Goal: Obtain resource: Download file/media

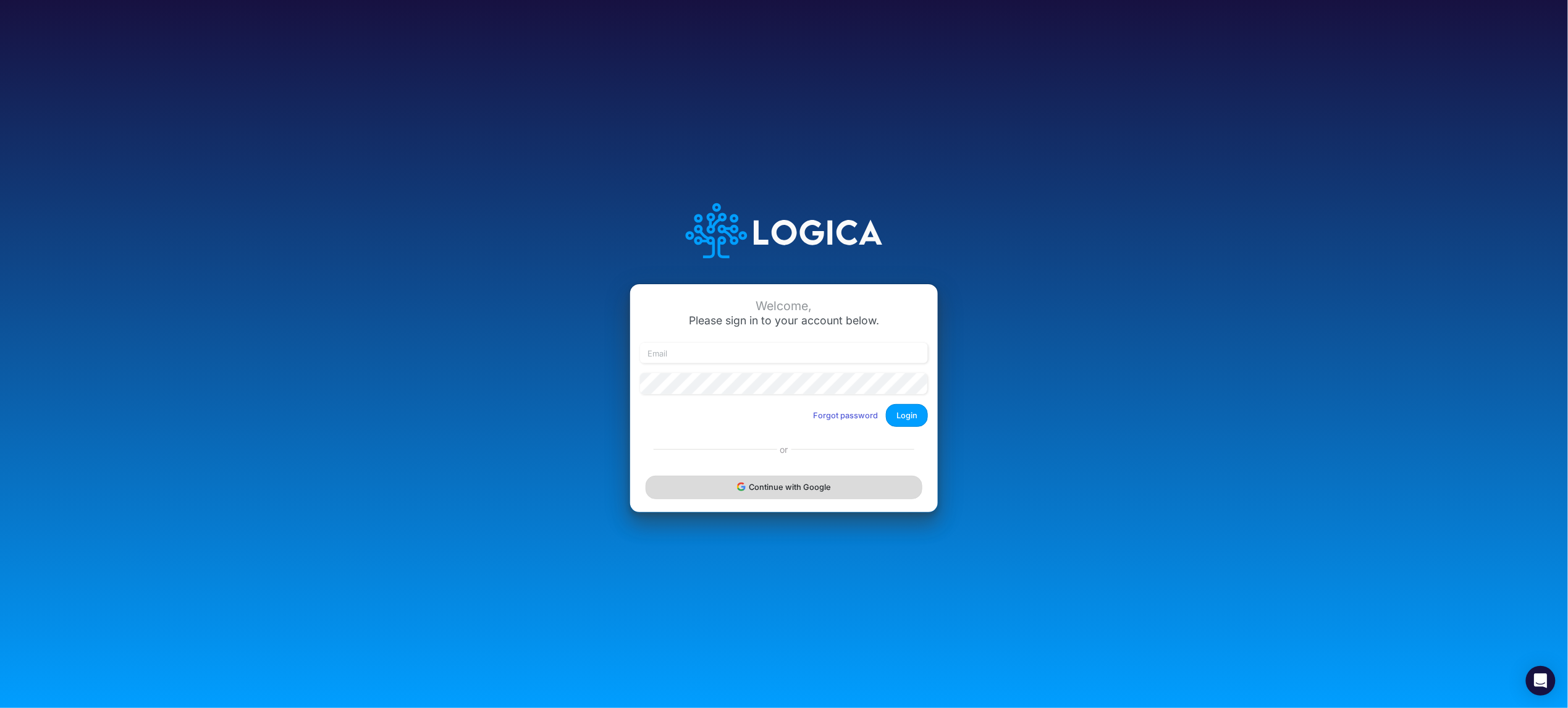
click at [793, 492] on button "Continue with Google" at bounding box center [784, 487] width 277 height 23
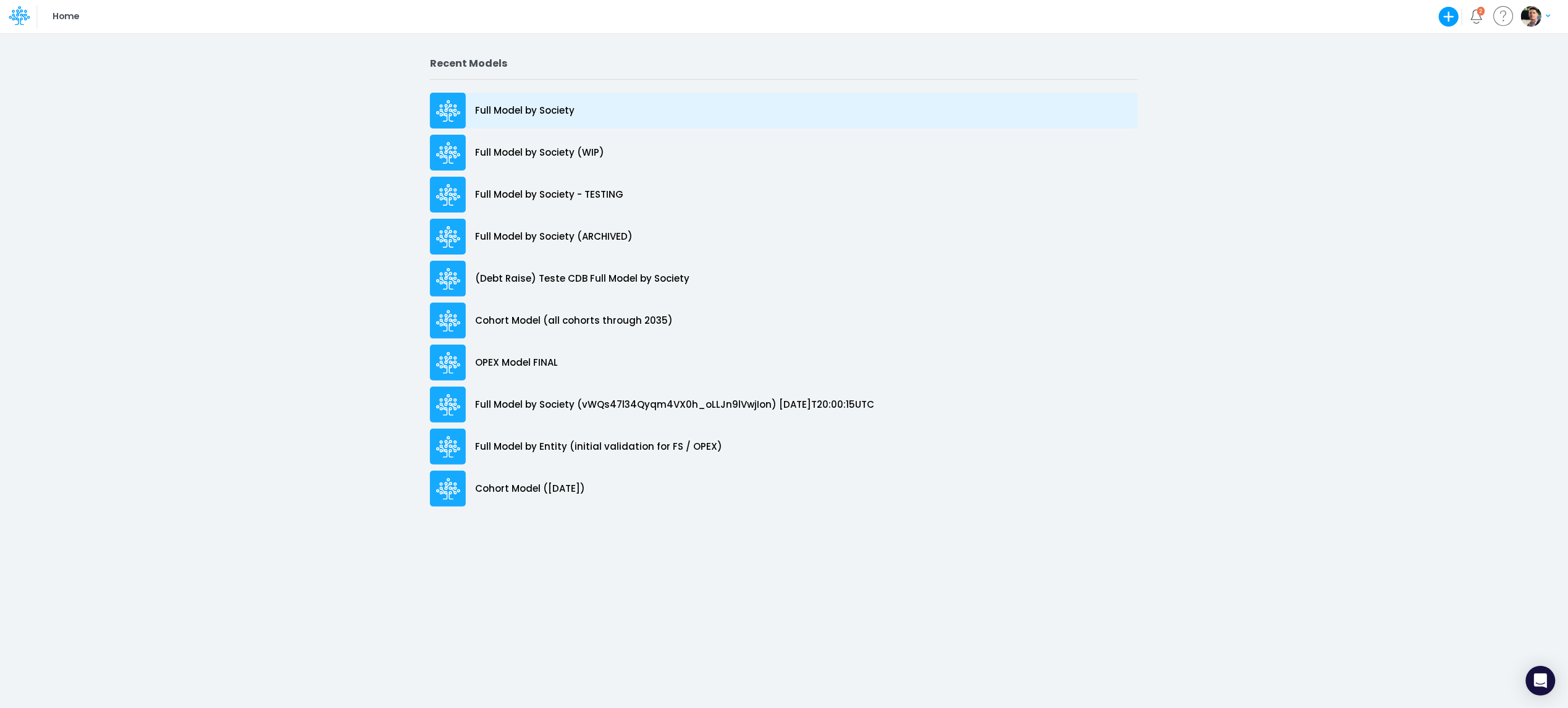
click at [524, 98] on div "Full Model by Society" at bounding box center [784, 110] width 708 height 36
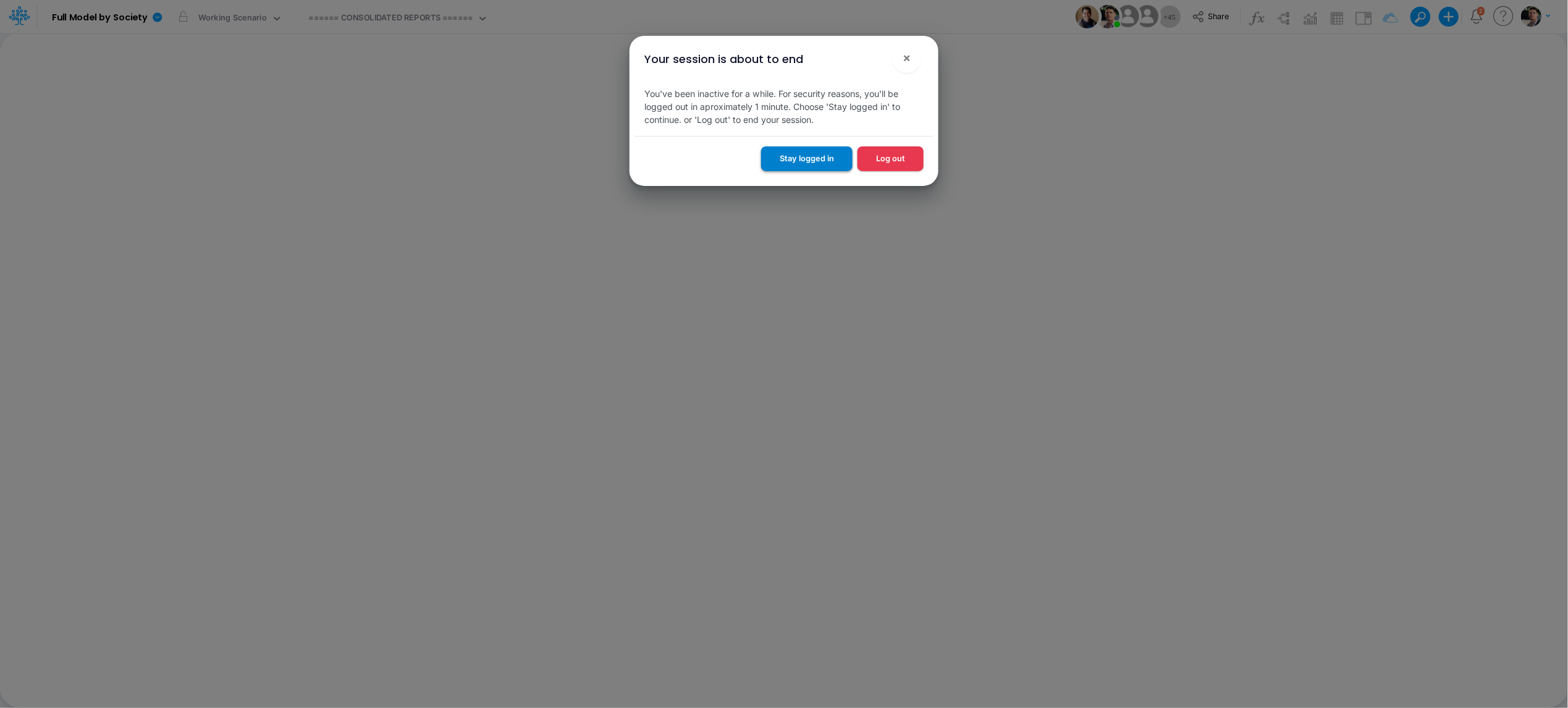
click at [807, 159] on button "Stay logged in" at bounding box center [807, 158] width 92 height 24
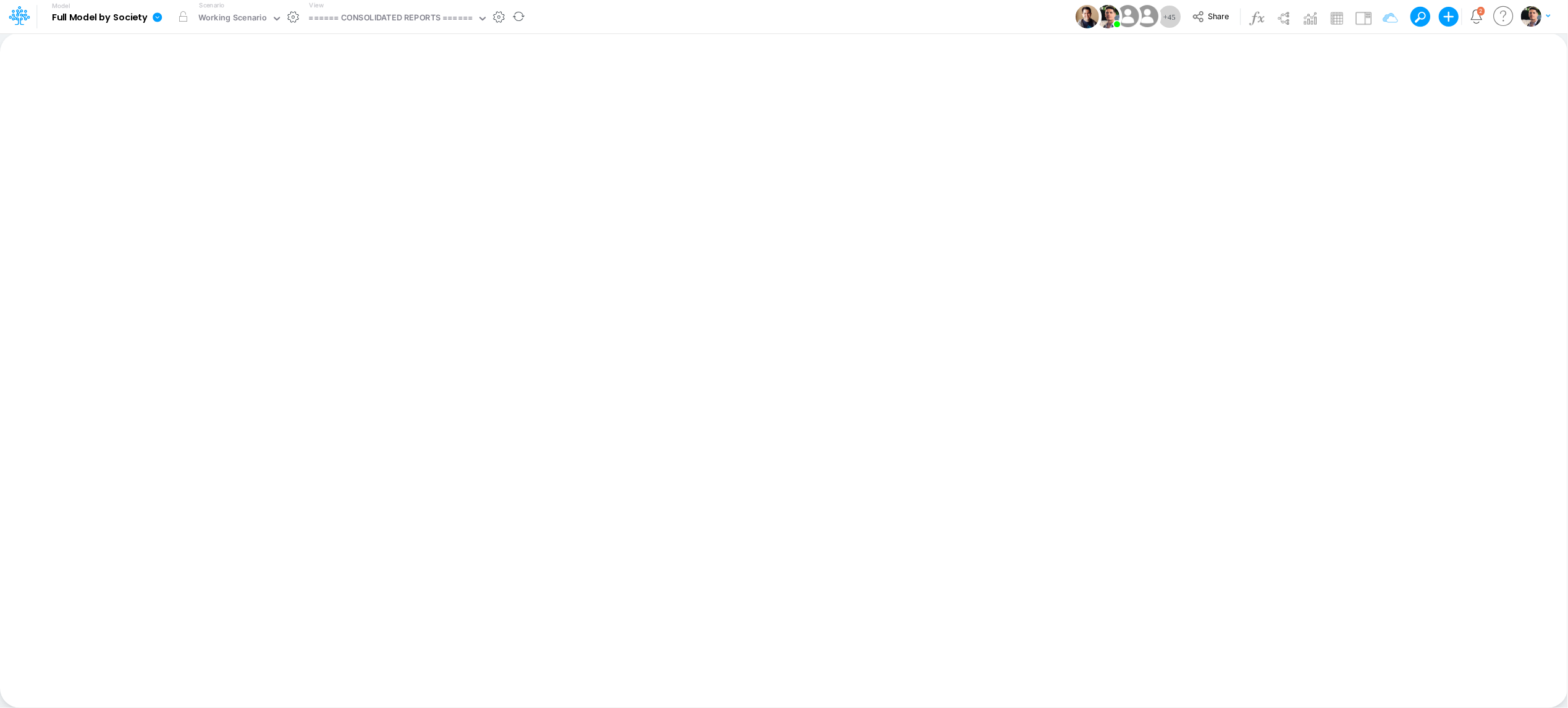
click at [32, 19] on div at bounding box center [18, 16] width 37 height 24
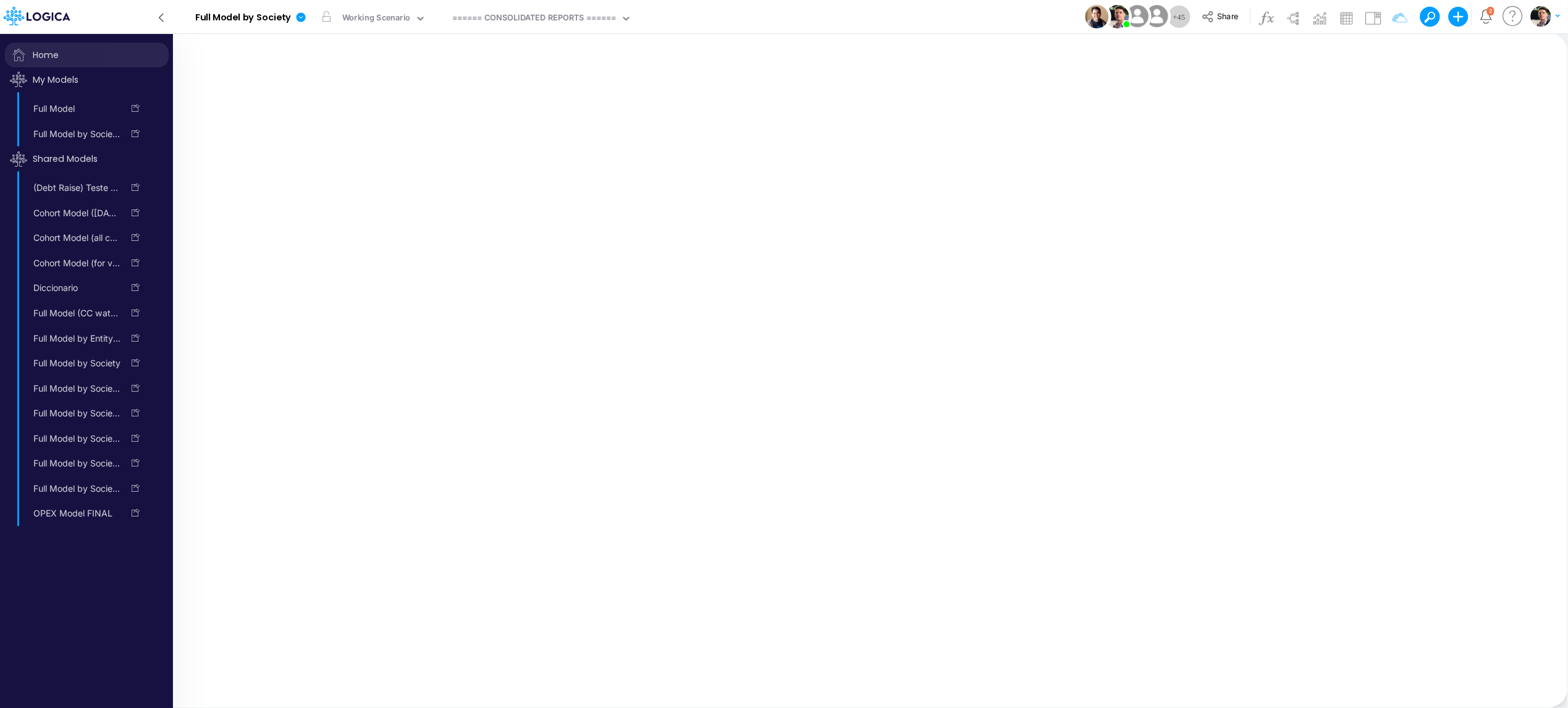
click at [53, 58] on span "Home" at bounding box center [86, 55] width 164 height 25
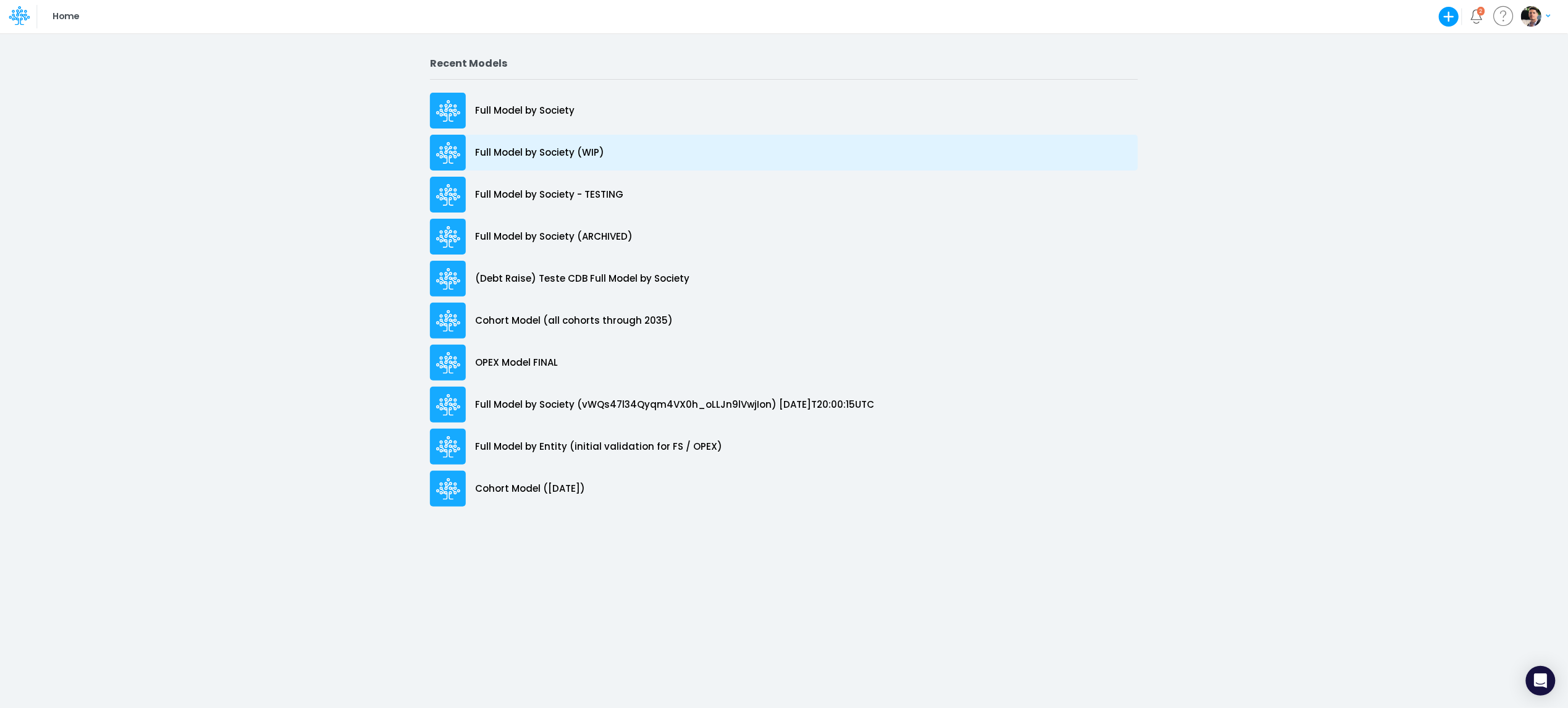
click at [543, 158] on p "Full Model by Society (WIP)" at bounding box center [539, 152] width 129 height 14
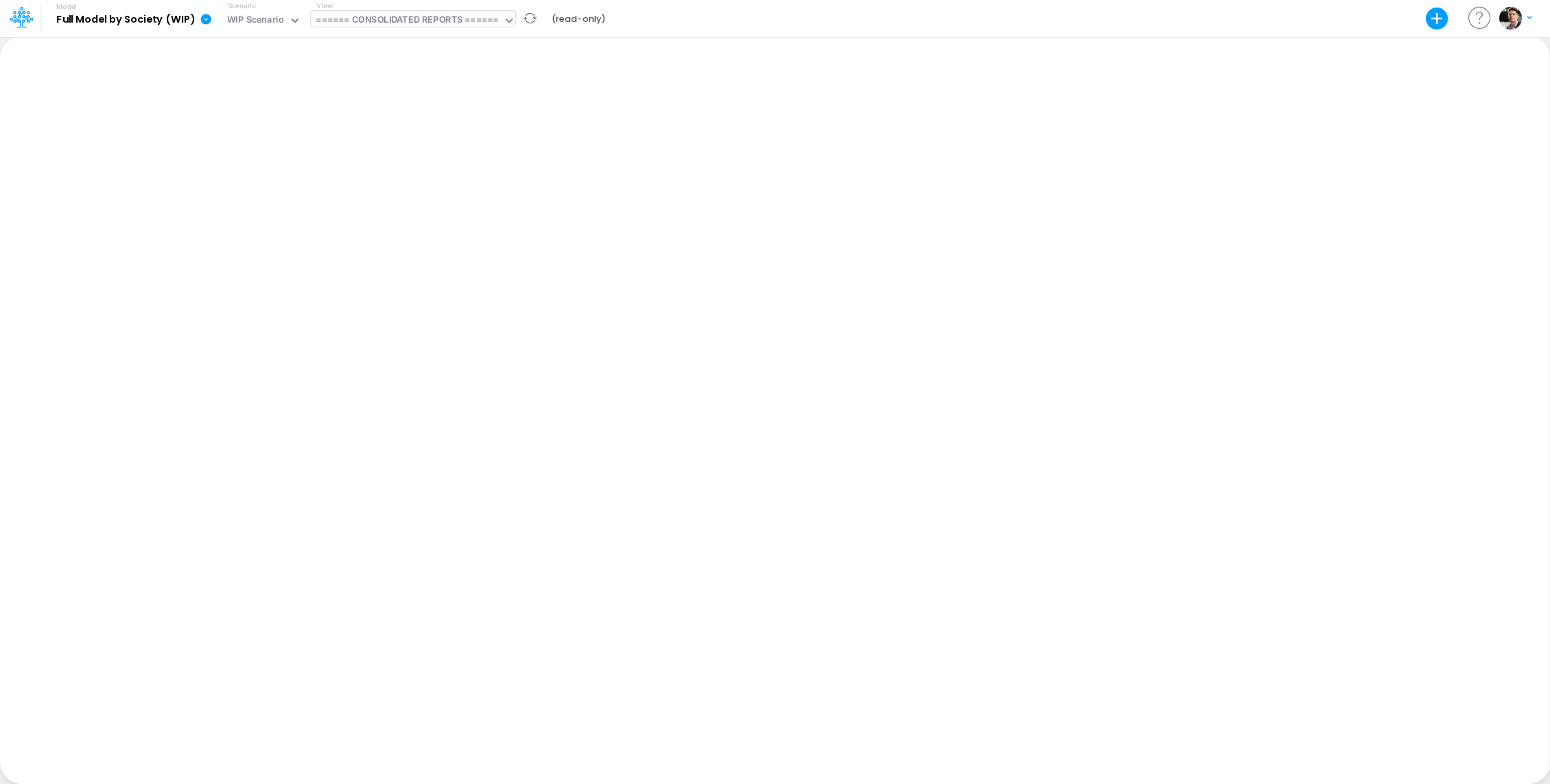
click at [420, 28] on div "====== CONSOLIDATED REPORTS ======" at bounding box center [406, 20] width 182 height 16
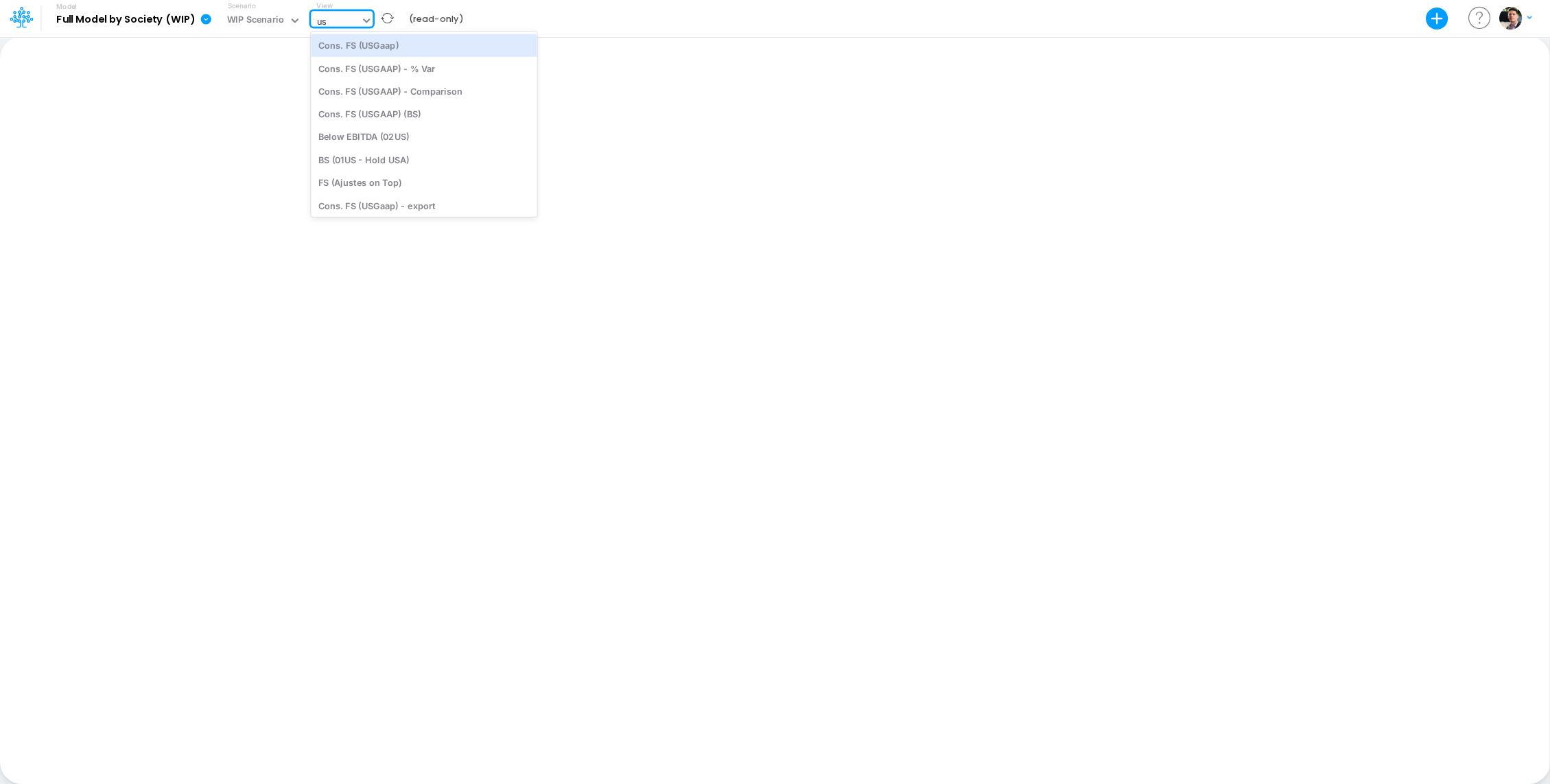
type input "u"
type input "n"
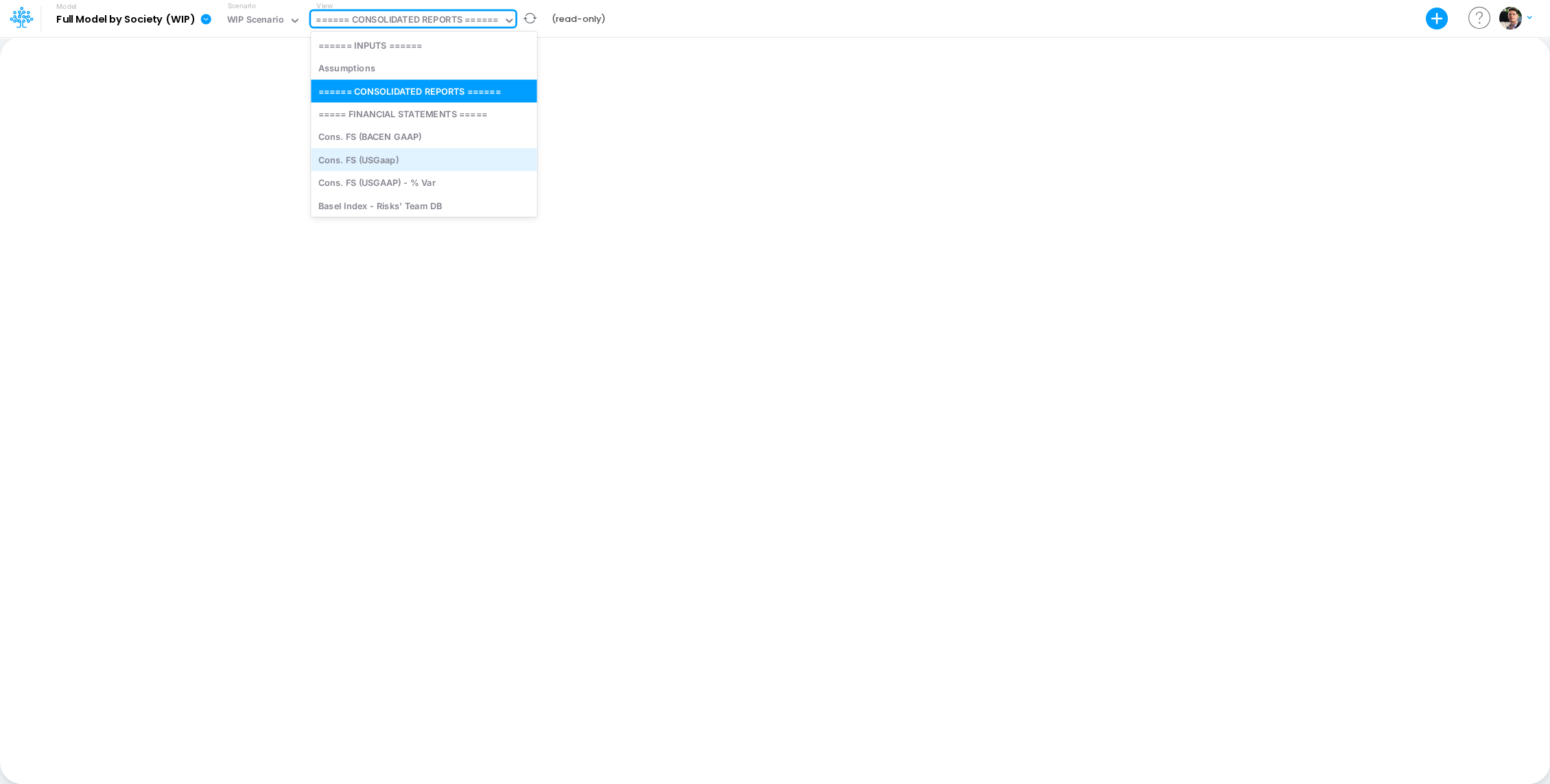
click at [387, 158] on div "Cons. FS (USGaap)" at bounding box center [423, 159] width 225 height 22
type input "Consolidated FS - USGAAP"
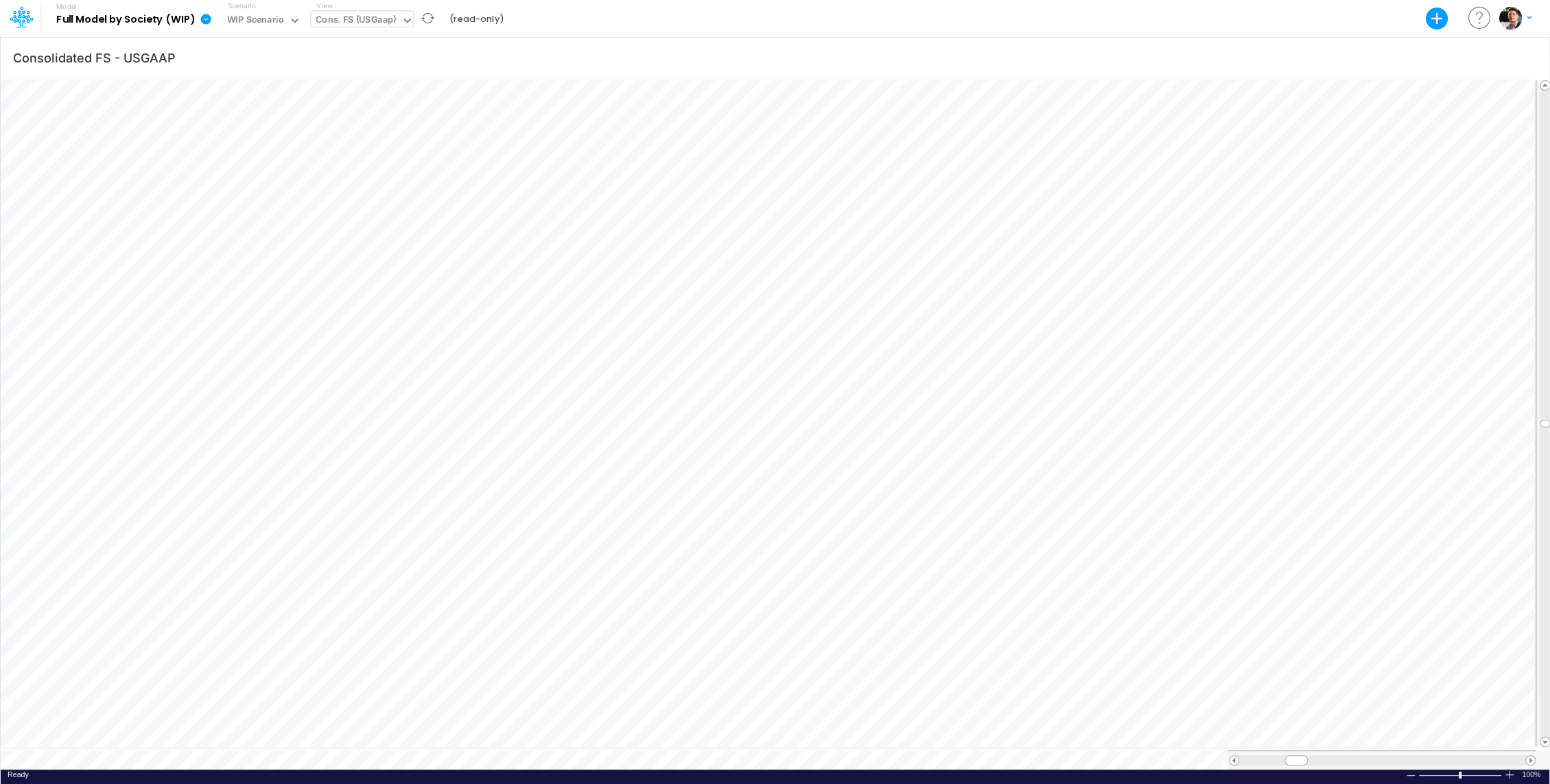
scroll to position [6, 0]
click at [1543, 99] on div at bounding box center [1545, 413] width 10 height 646
click at [1543, 98] on div at bounding box center [1545, 413] width 10 height 646
click at [370, 20] on div "Cons. FS (USGaap)" at bounding box center [355, 20] width 80 height 16
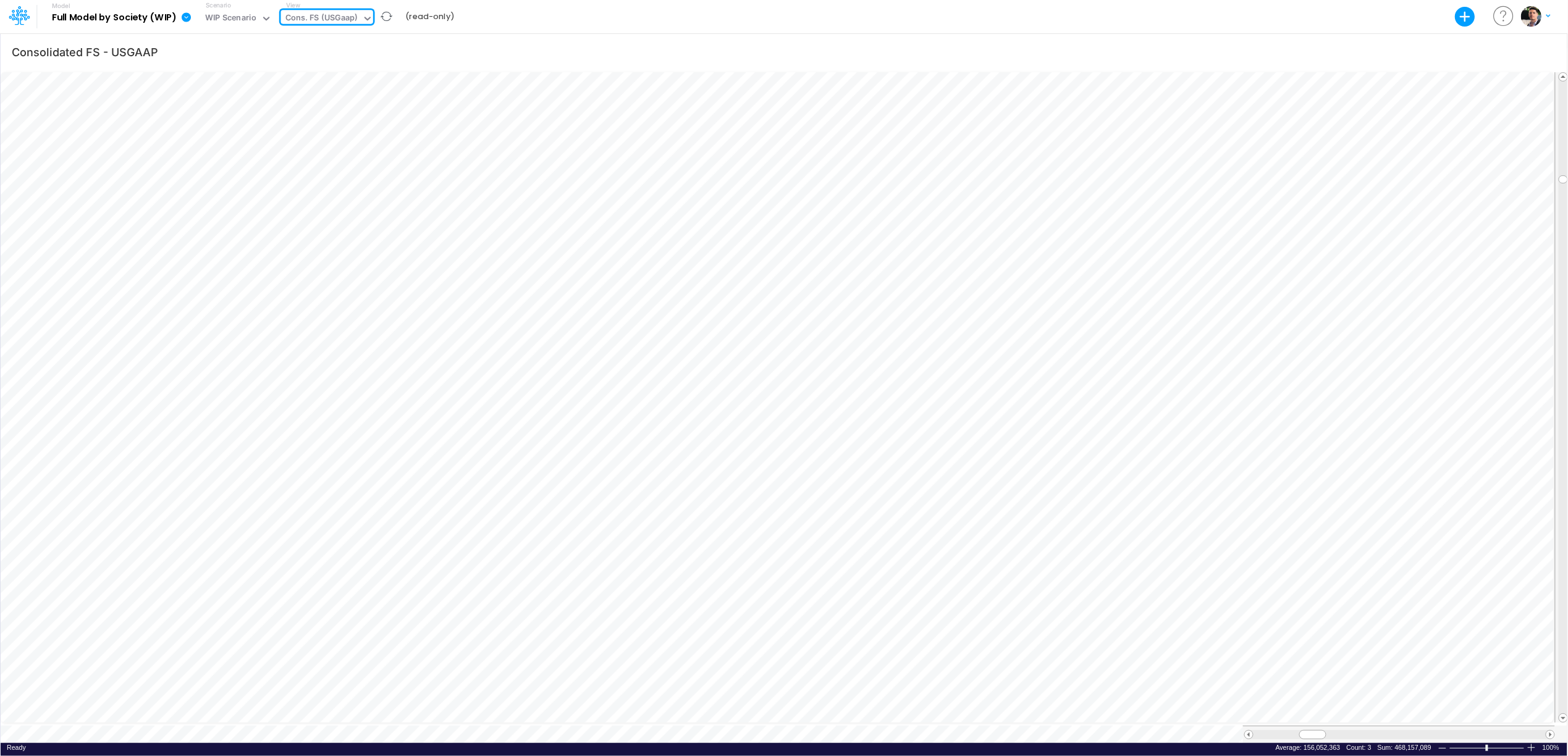
click at [188, 17] on icon at bounding box center [186, 17] width 9 height 9
click at [244, 47] on button "Export" at bounding box center [248, 51] width 132 height 20
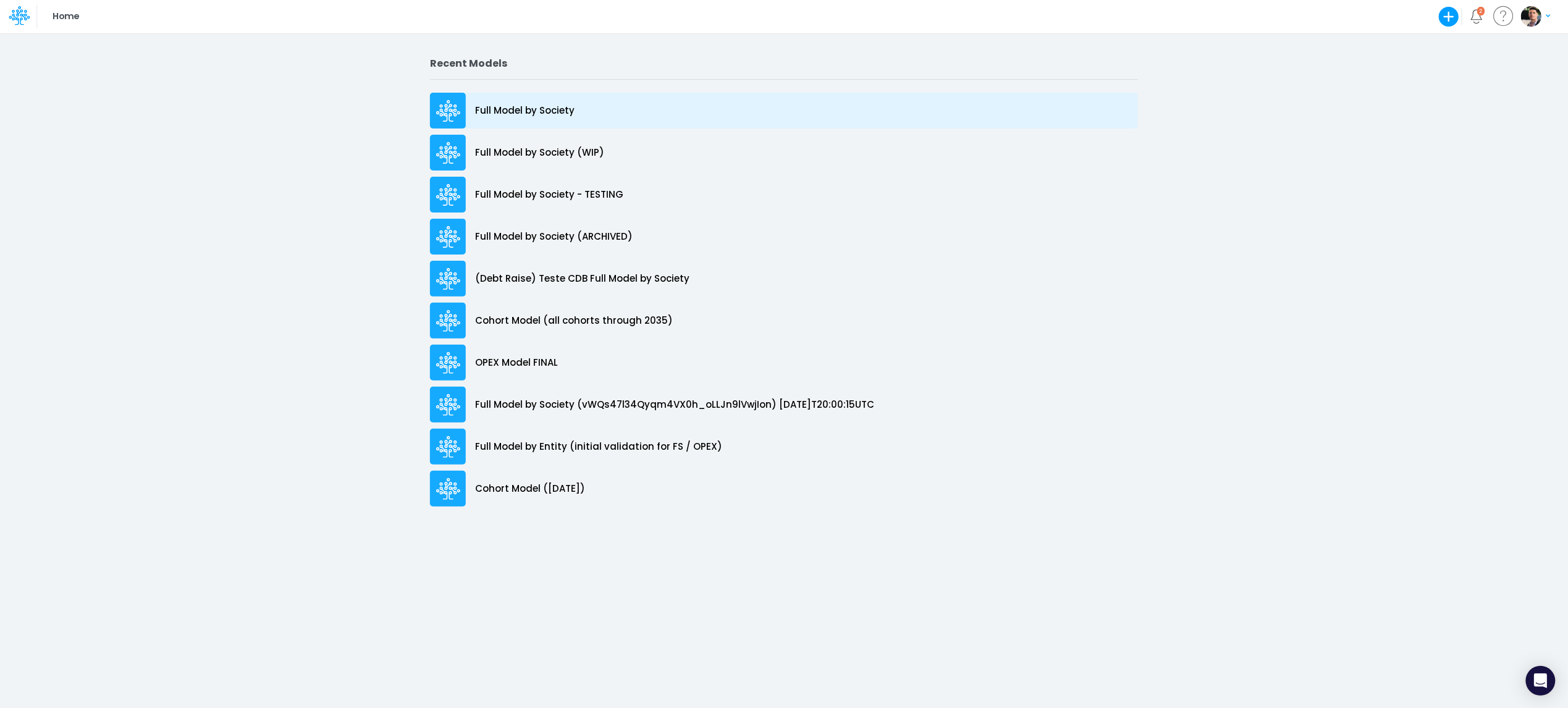
click at [544, 115] on p "Full Model by Society" at bounding box center [524, 111] width 99 height 14
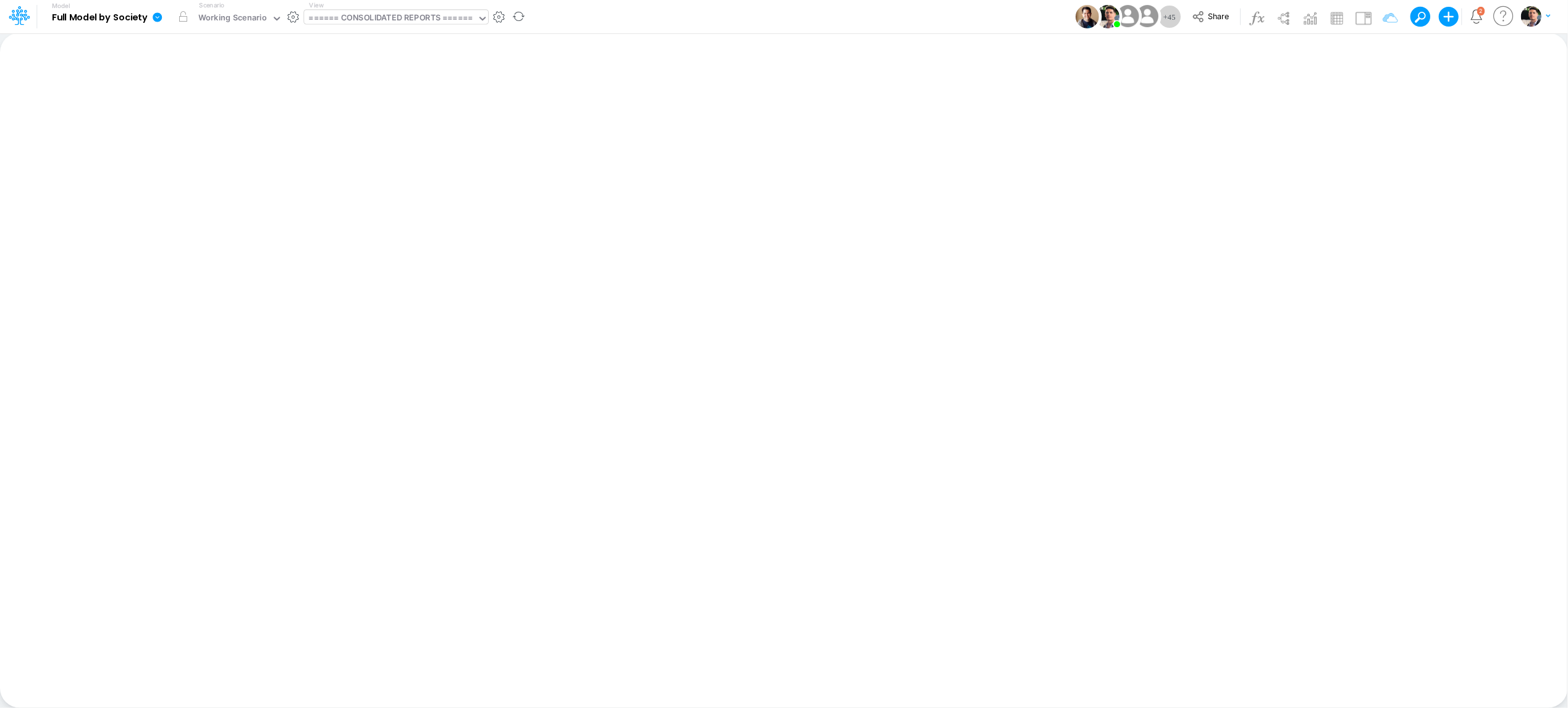
click at [385, 20] on div "====== CONSOLIDATED REPORTS ======" at bounding box center [391, 18] width 164 height 14
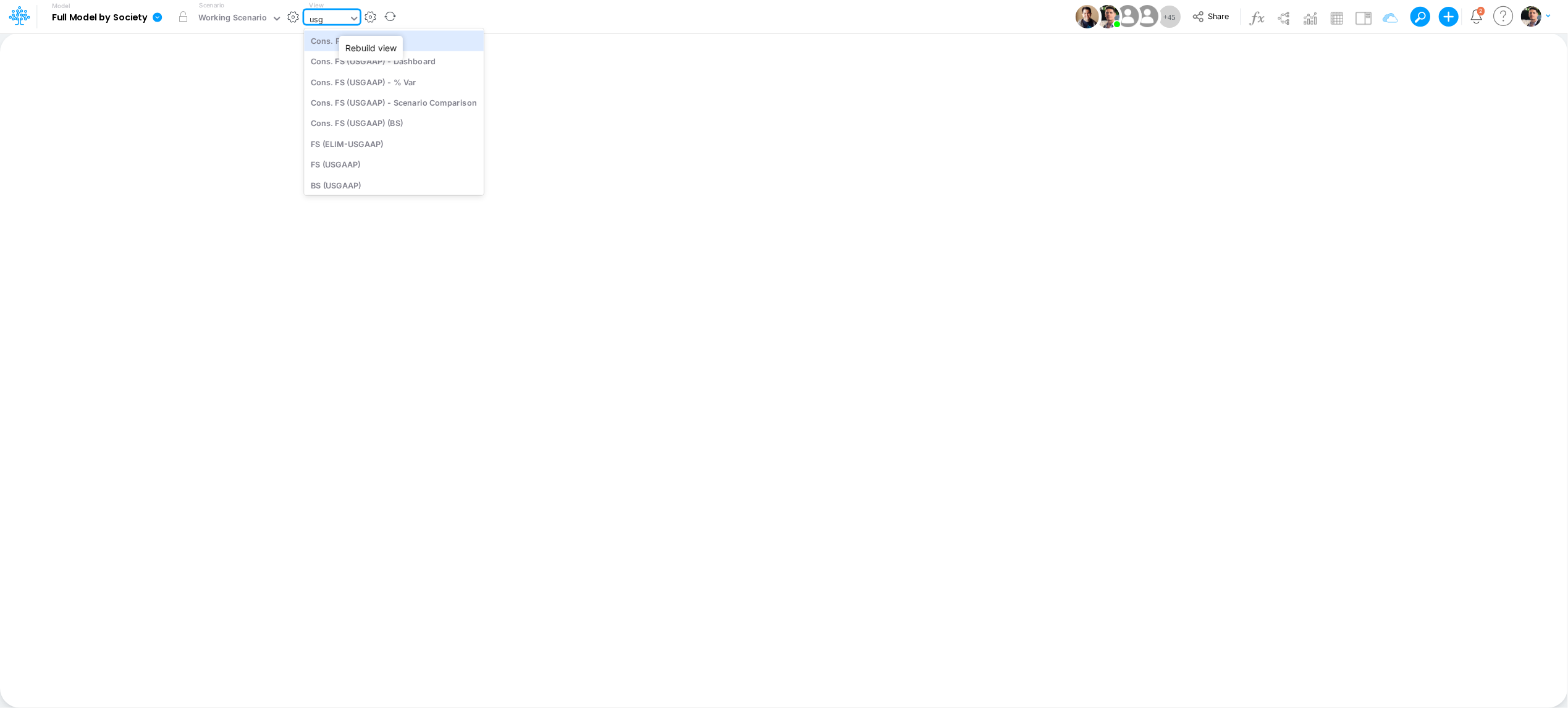
type input "usga"
type input "Consolidated FS - USGAAP"
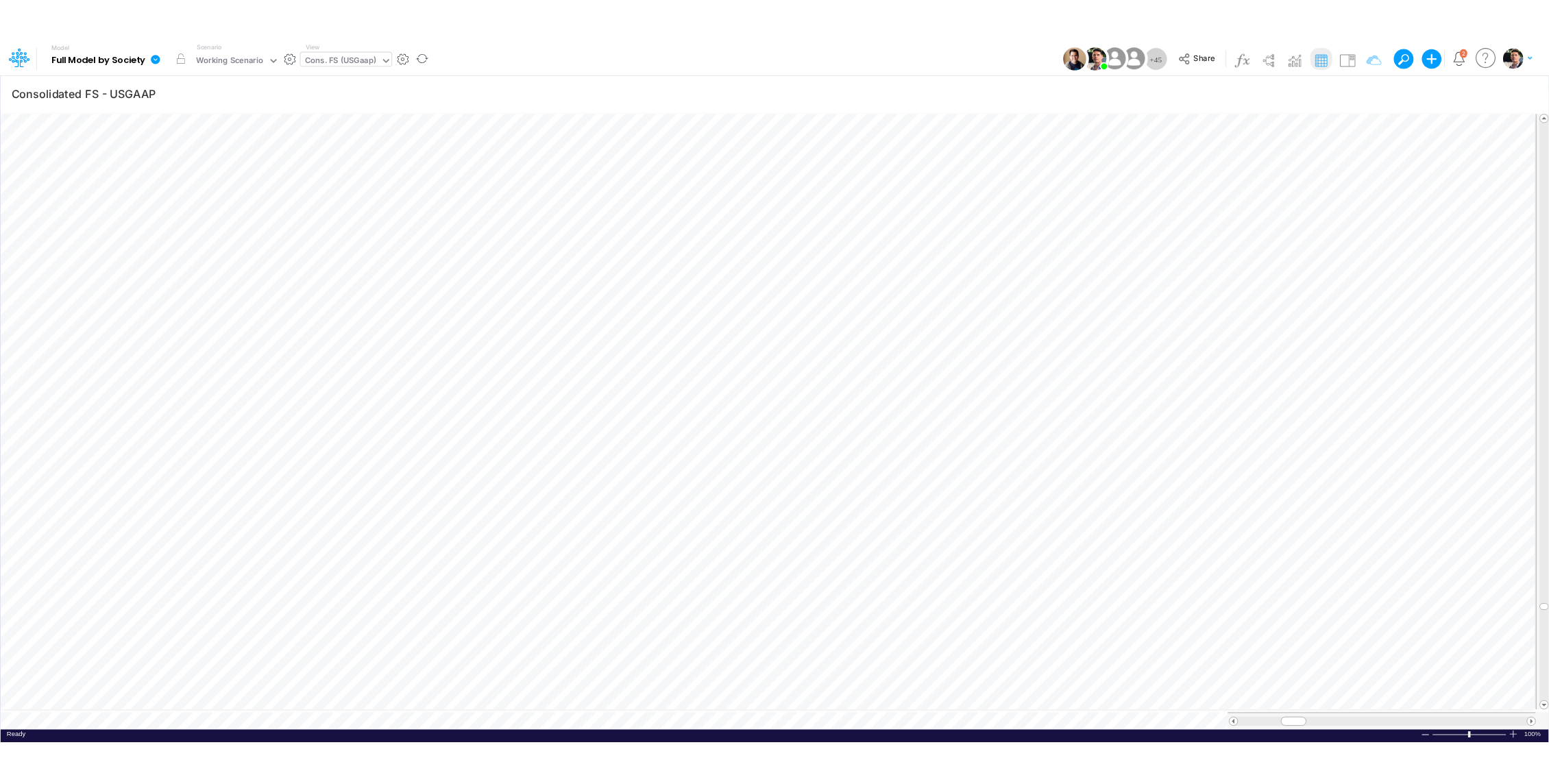
scroll to position [0, 1]
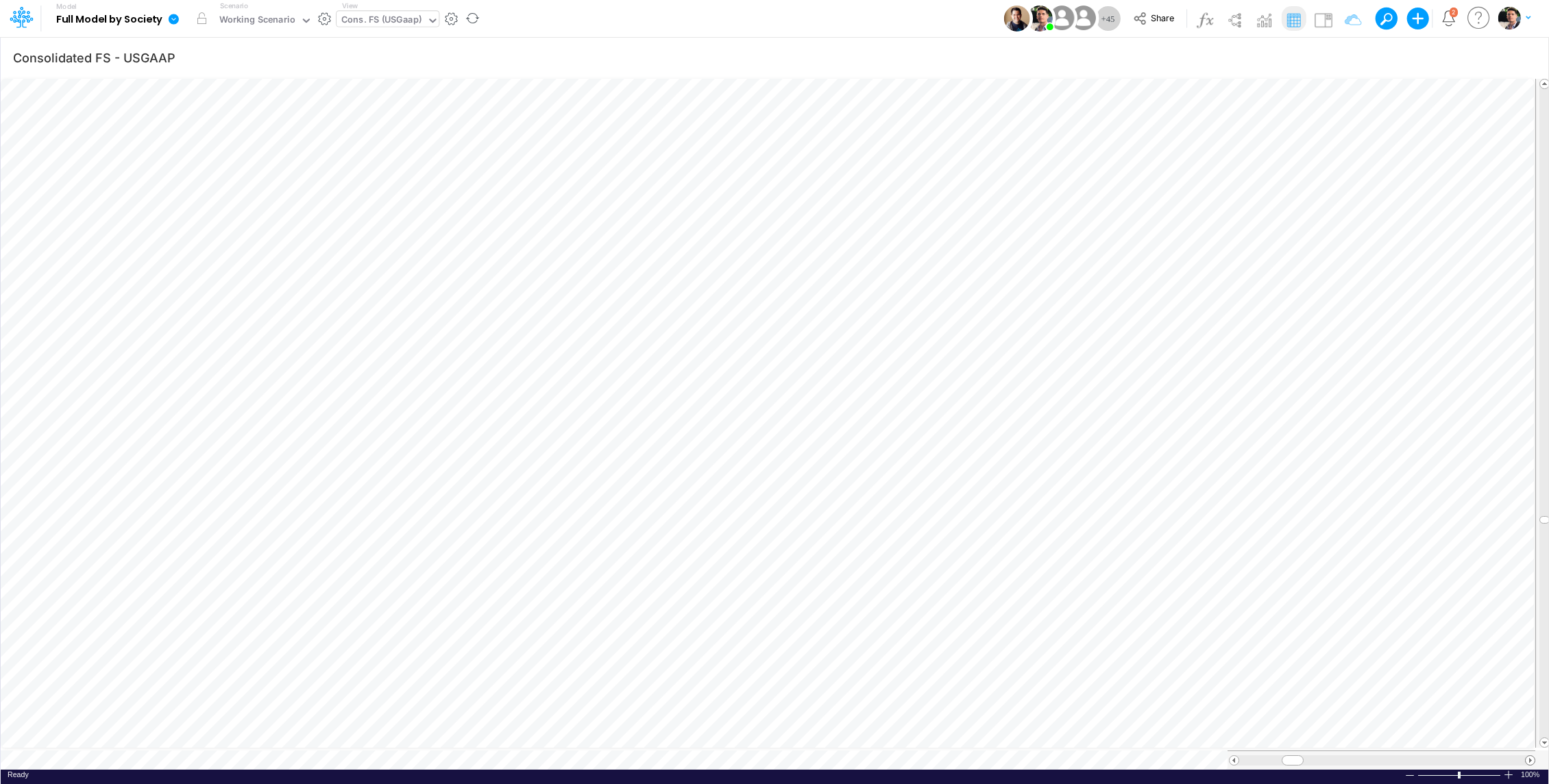
click at [1531, 756] on span at bounding box center [1530, 760] width 9 height 9
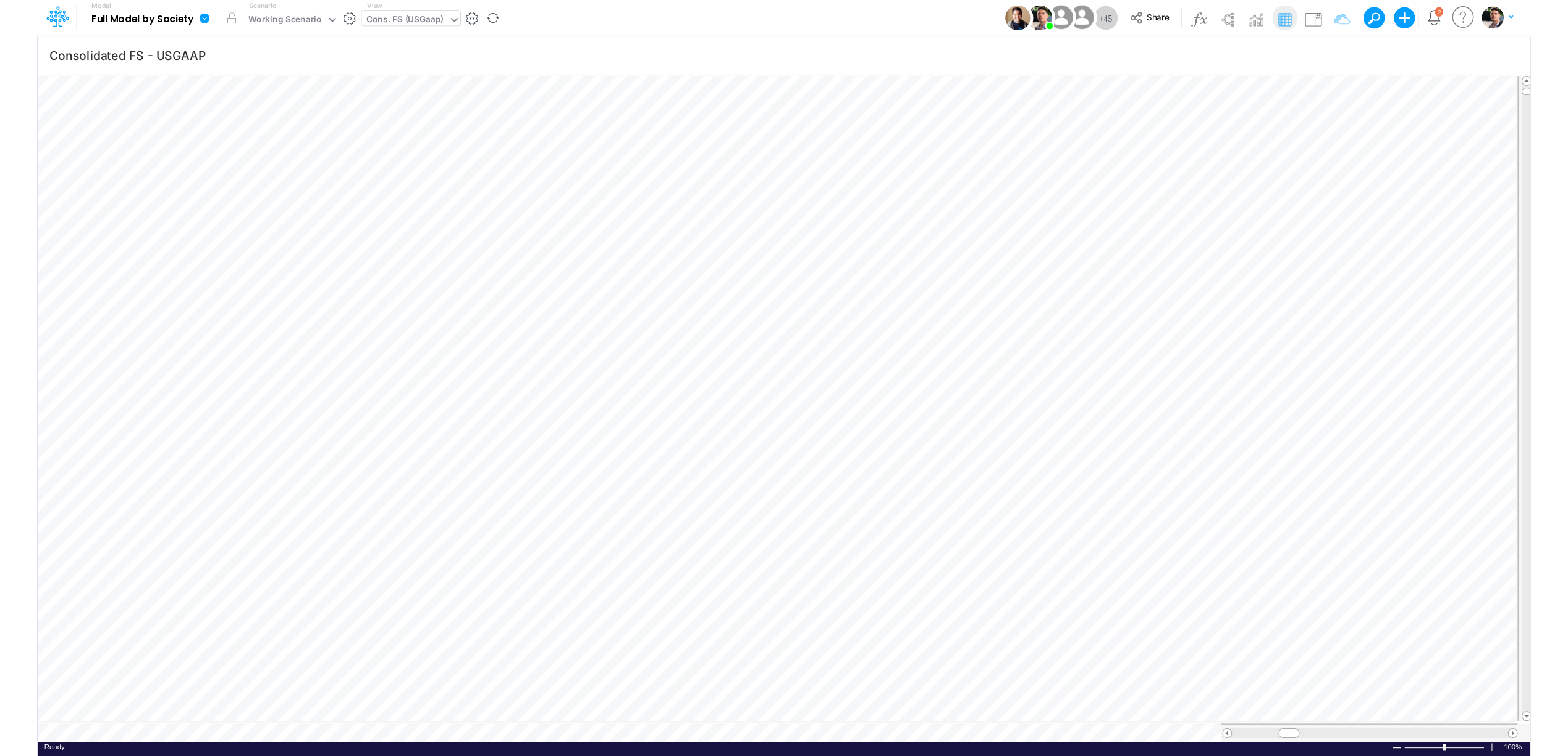
scroll to position [5, 1]
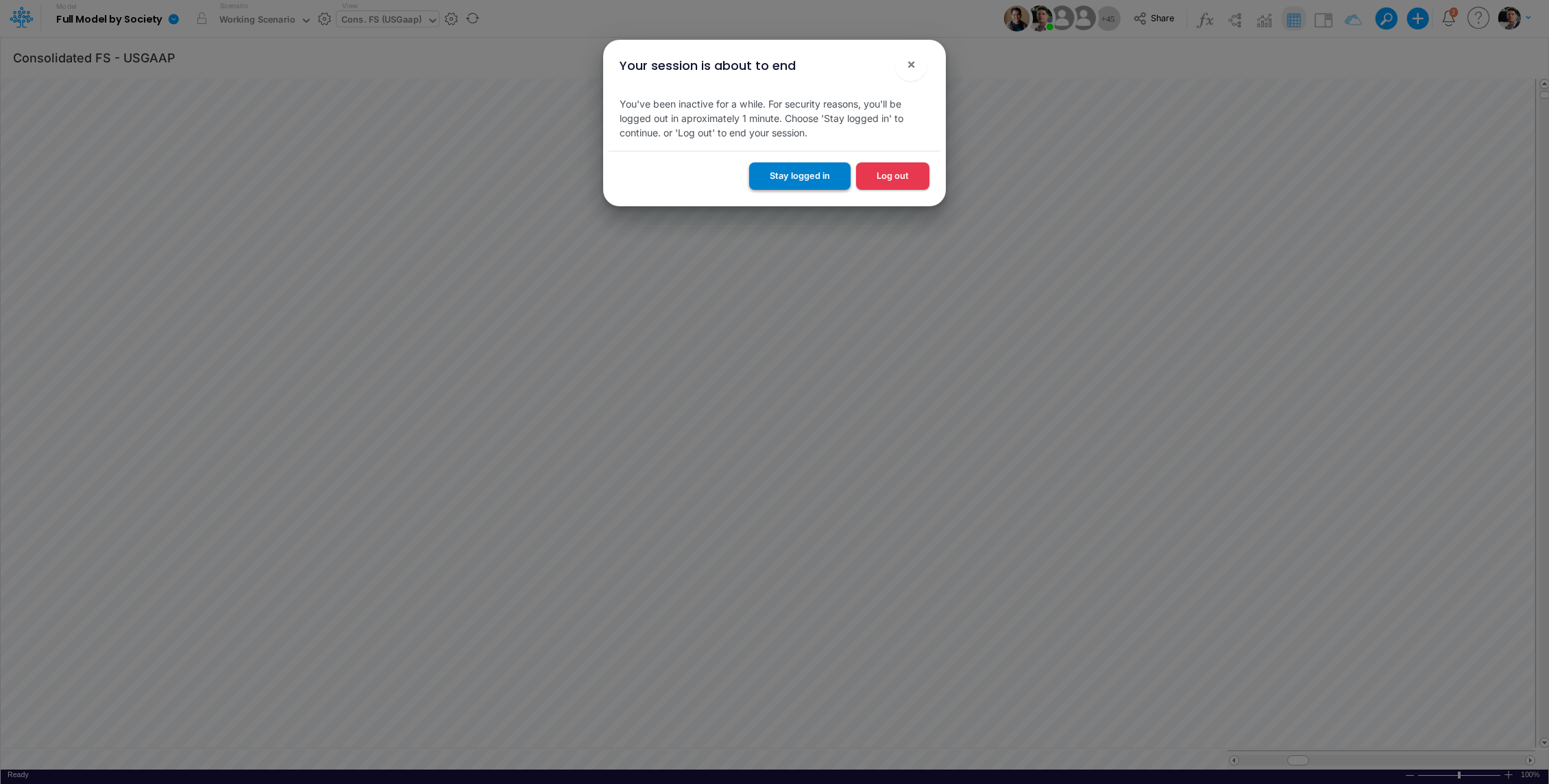
click at [799, 183] on button "Stay logged in" at bounding box center [800, 176] width 102 height 27
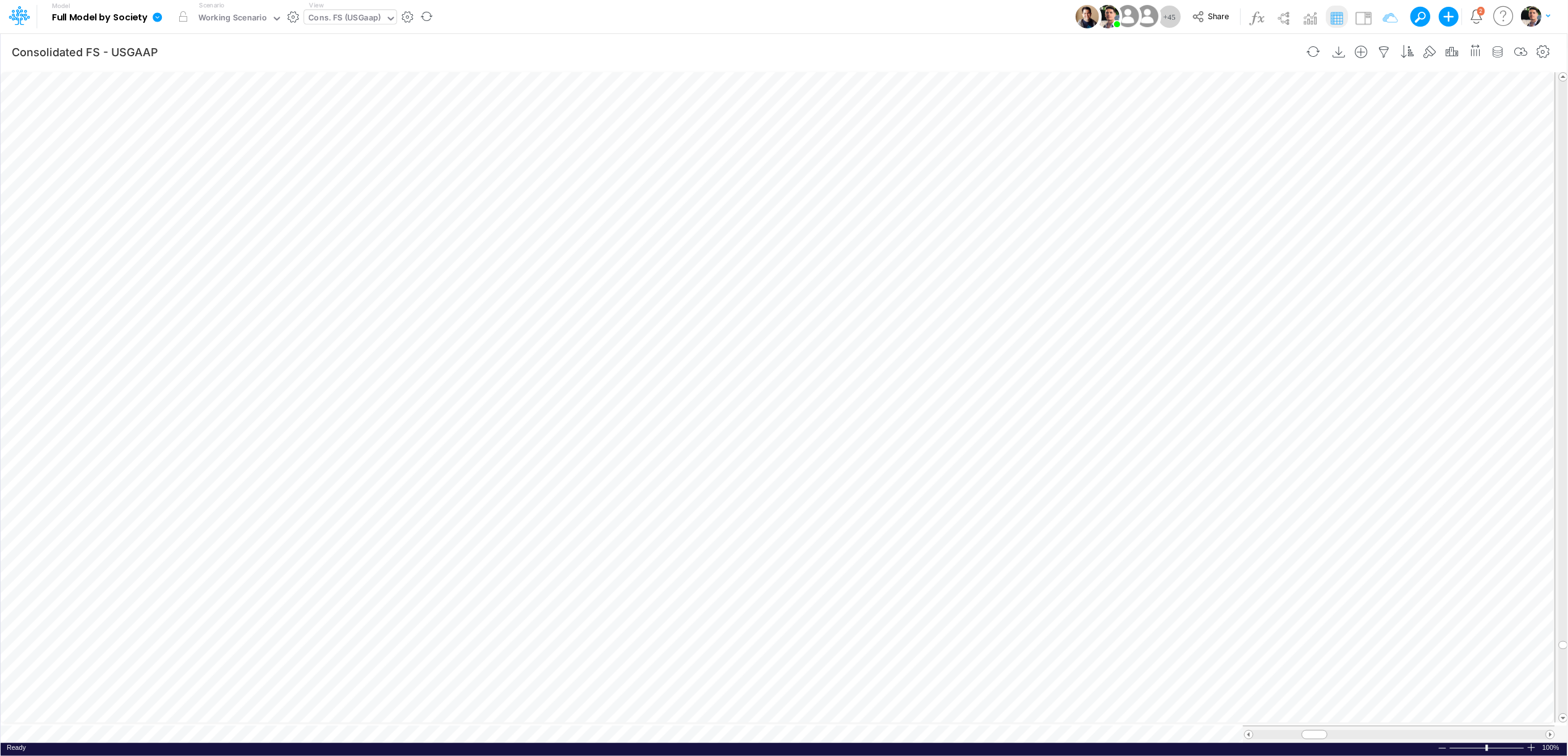
scroll to position [0, 1]
click at [715, 444] on icon "button" at bounding box center [710, 443] width 18 height 13
click at [797, 484] on li "Division ( t )" at bounding box center [1005, 474] width 511 height 31
click at [799, 476] on span "Division" at bounding box center [824, 474] width 114 height 16
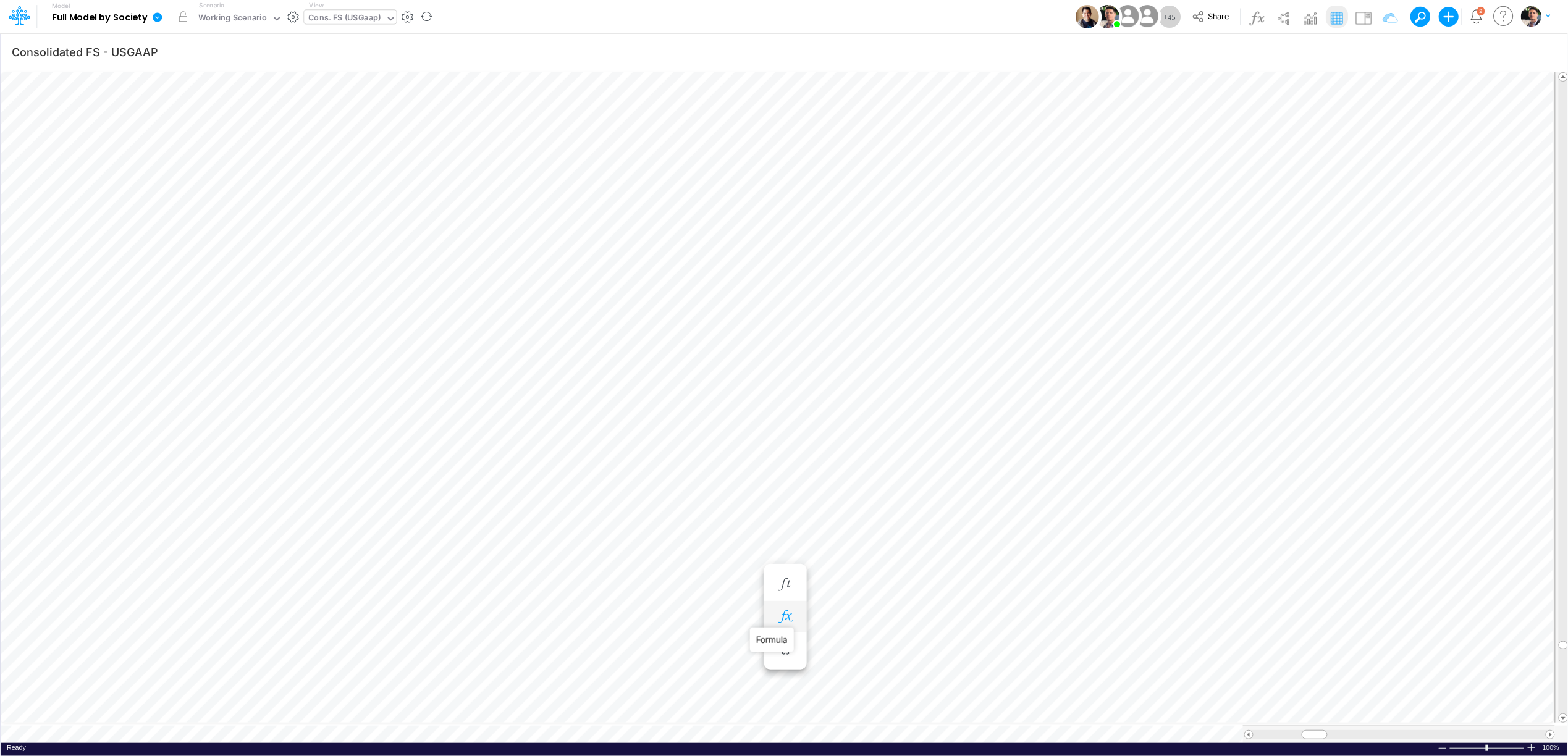
click at [780, 613] on icon "button" at bounding box center [785, 616] width 18 height 13
click at [874, 647] on span "Division" at bounding box center [898, 647] width 114 height 16
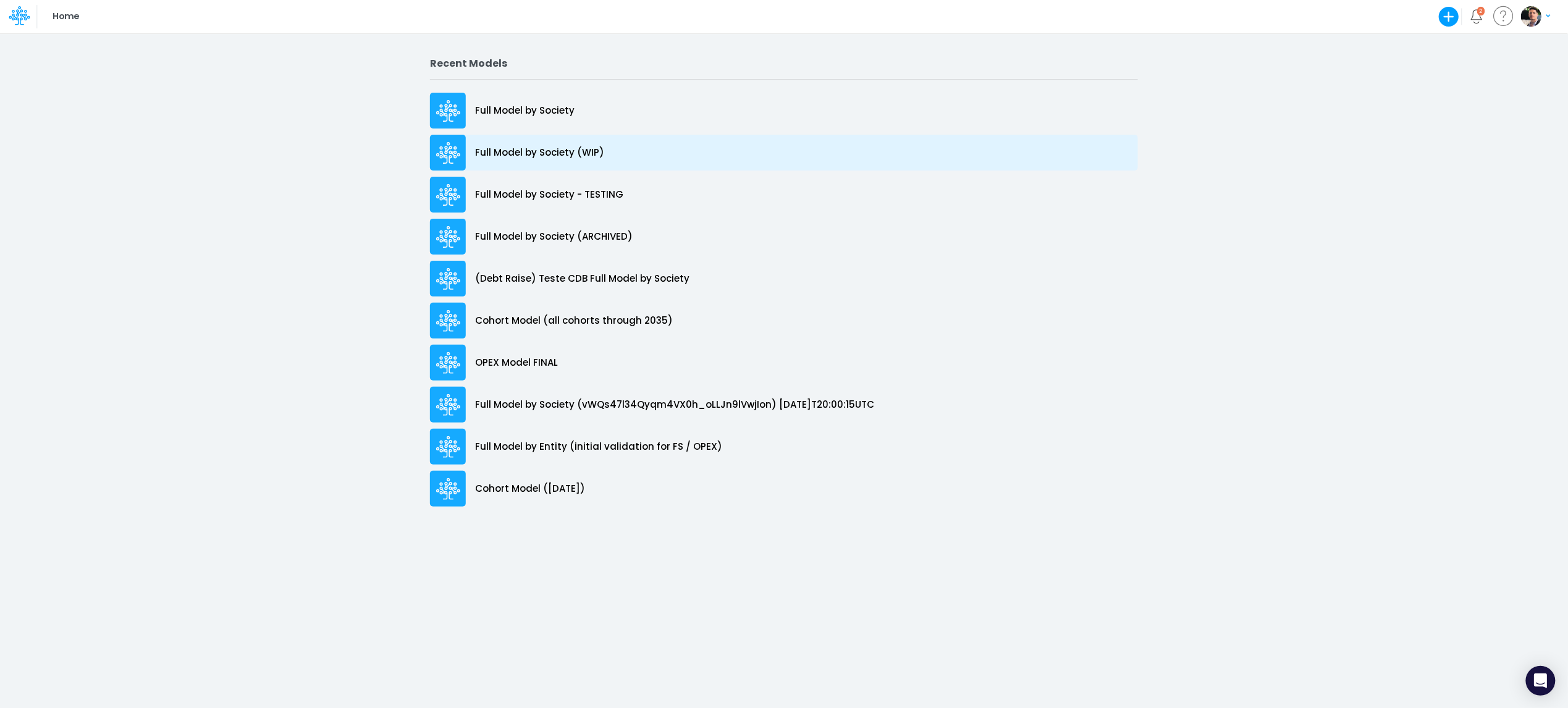
click at [538, 150] on p "Full Model by Society (WIP)" at bounding box center [539, 152] width 129 height 14
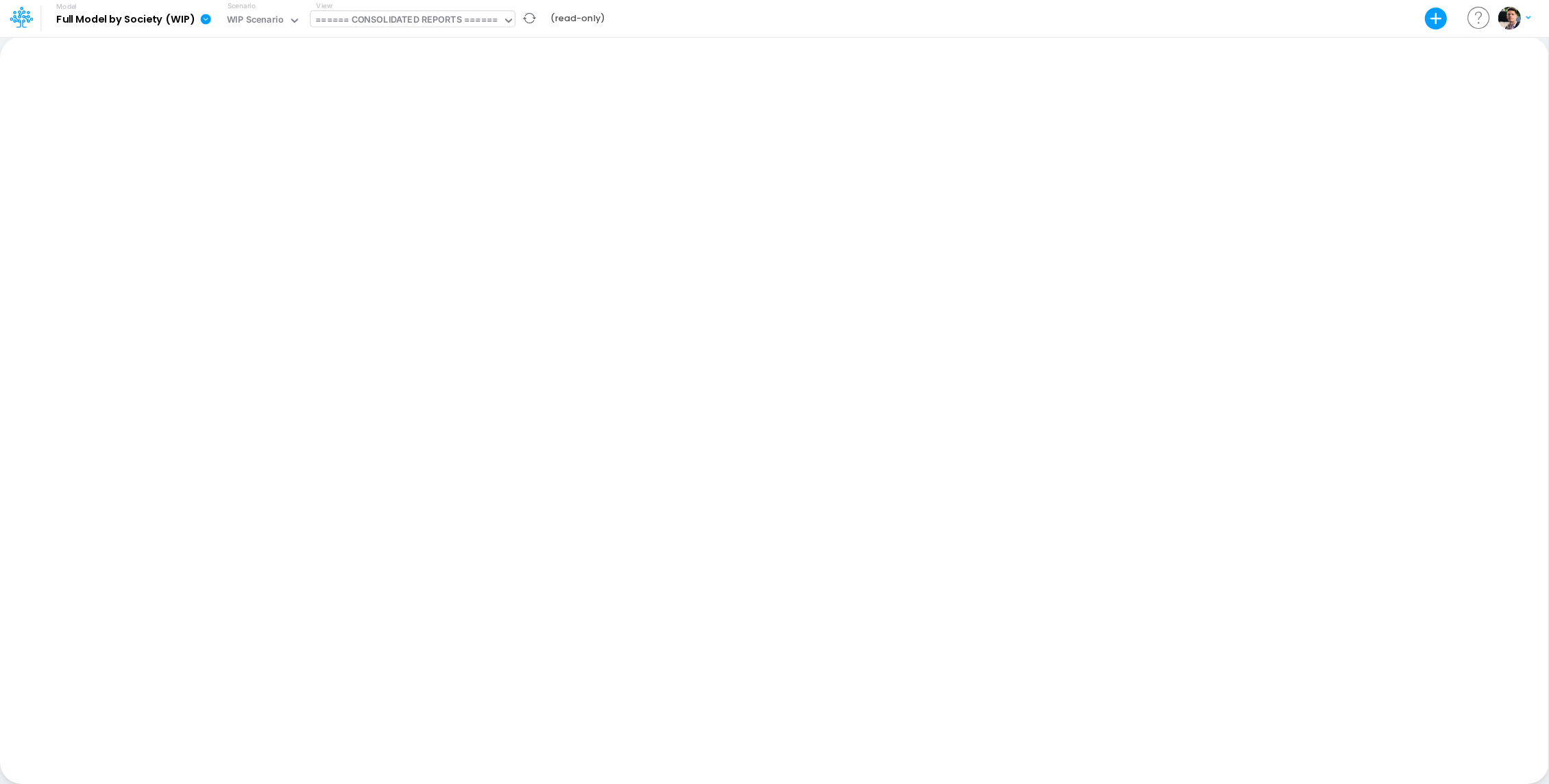
click at [445, 18] on div "====== CONSOLIDATED REPORTS ======" at bounding box center [406, 20] width 182 height 16
type input "[PERSON_NAME]"
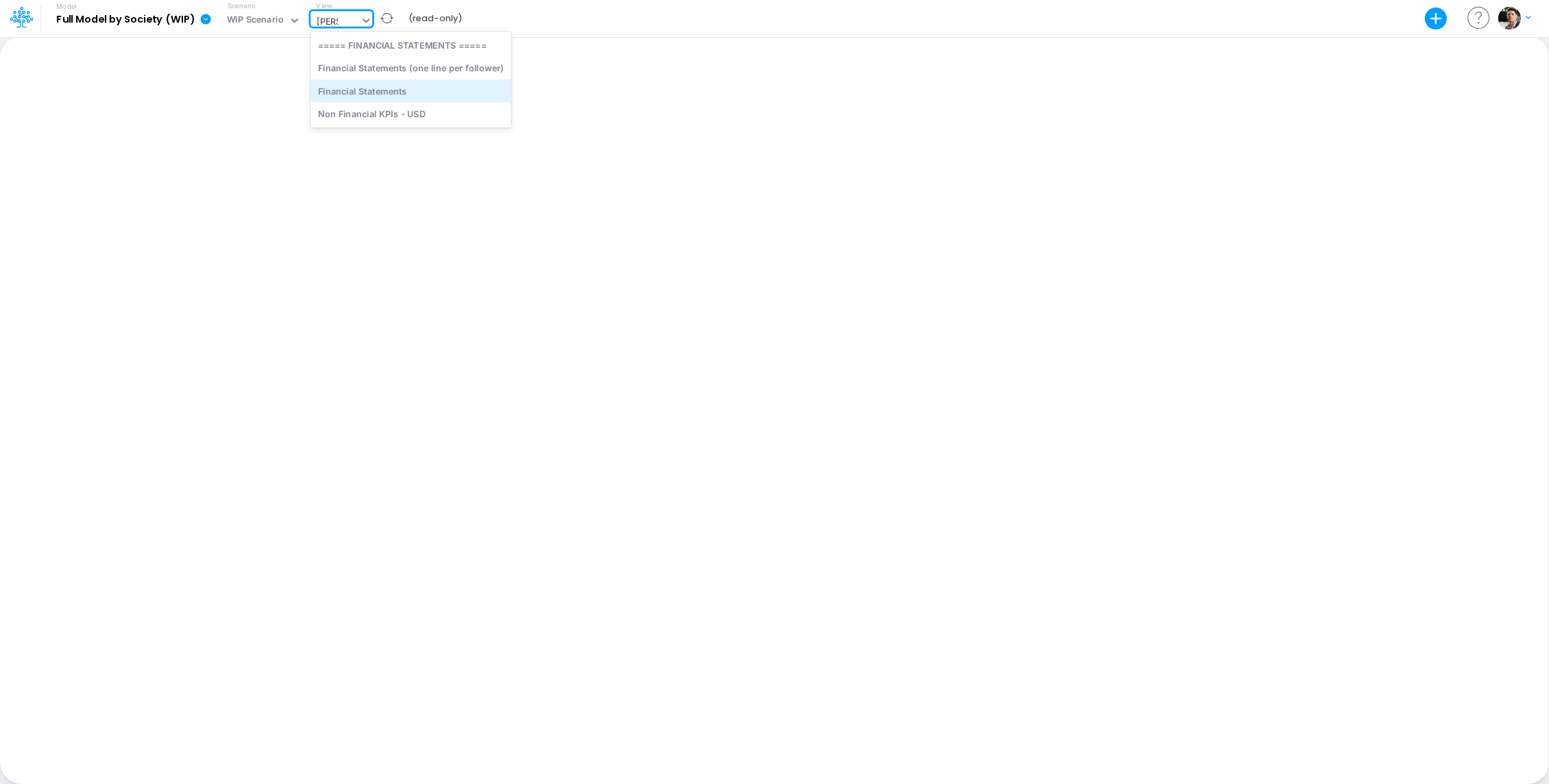
click at [424, 91] on div "Financial Statements" at bounding box center [411, 91] width 201 height 22
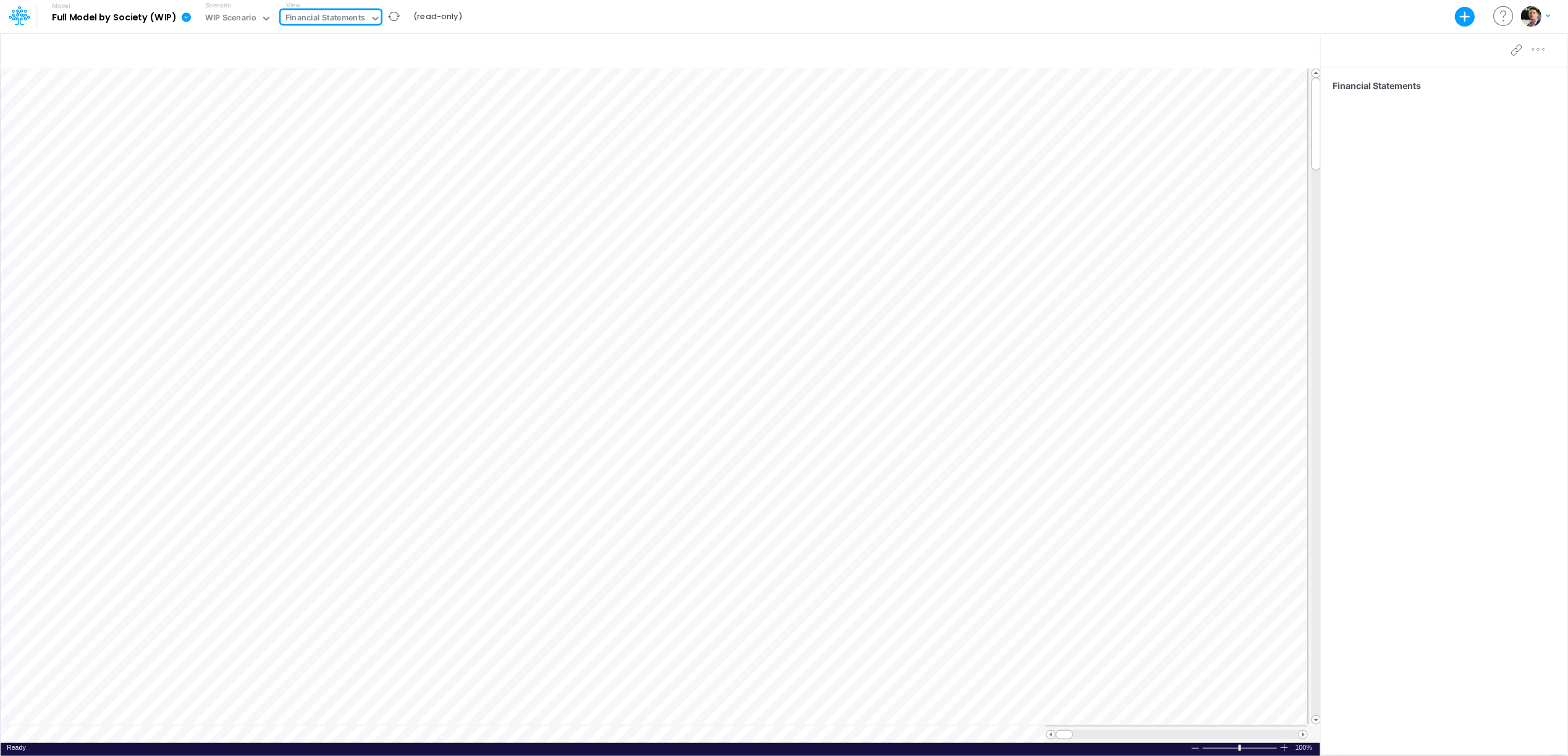
click at [185, 18] on icon at bounding box center [186, 17] width 9 height 9
click at [227, 49] on button "Export" at bounding box center [248, 51] width 132 height 20
click at [345, 57] on button "Excel" at bounding box center [381, 57] width 132 height 19
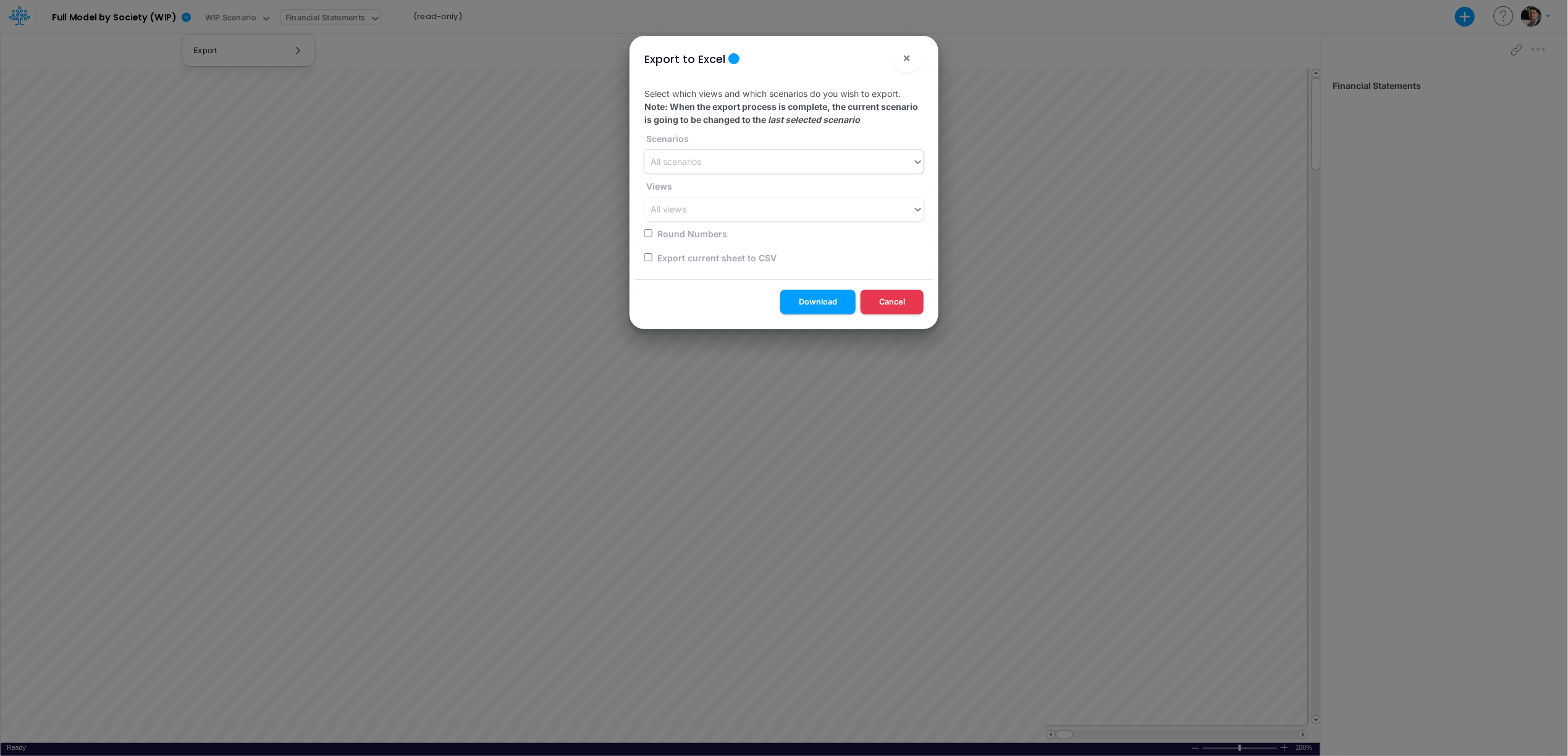
click at [702, 167] on div "All scenarios" at bounding box center [675, 162] width 51 height 13
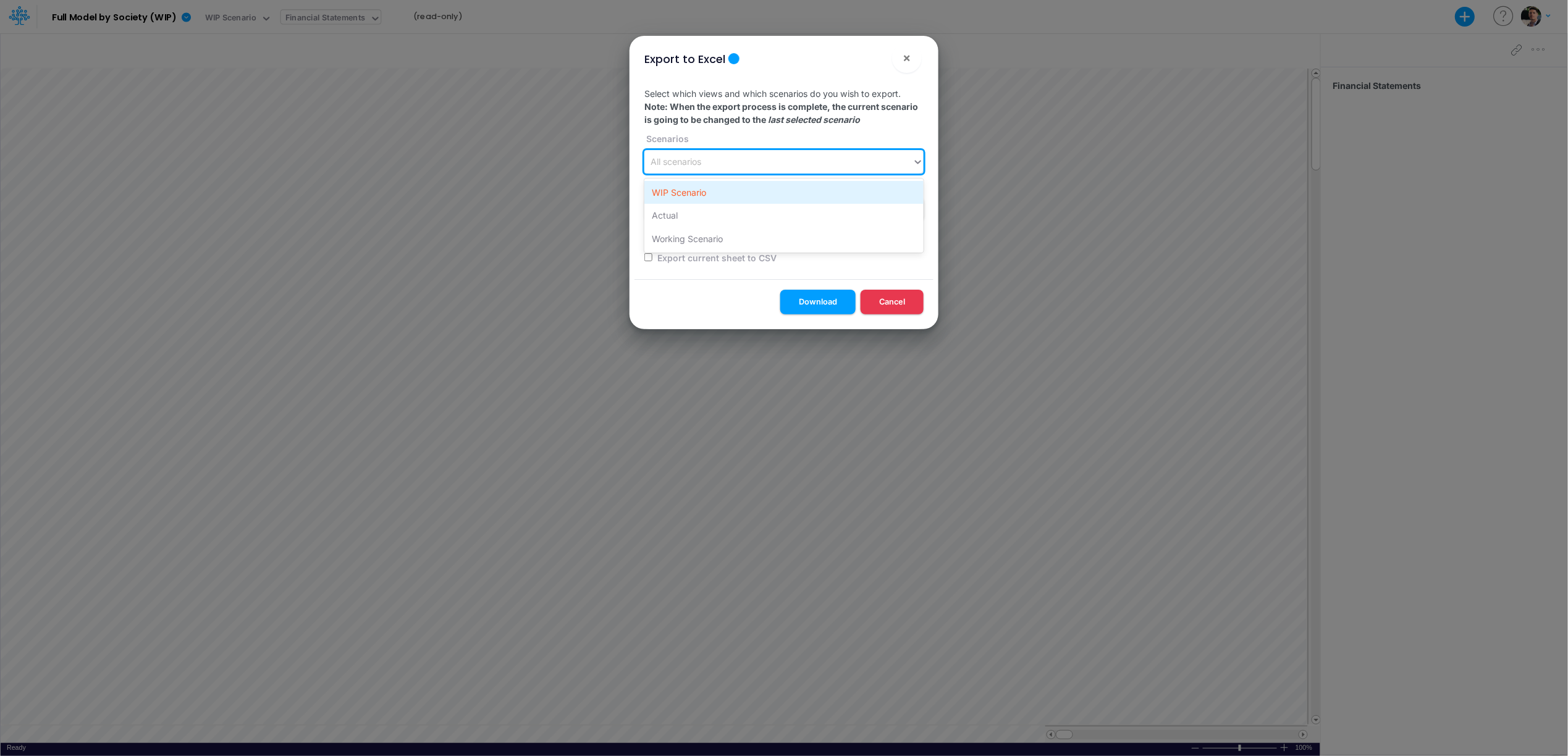
click at [698, 192] on div "WIP Scenario" at bounding box center [784, 192] width 279 height 23
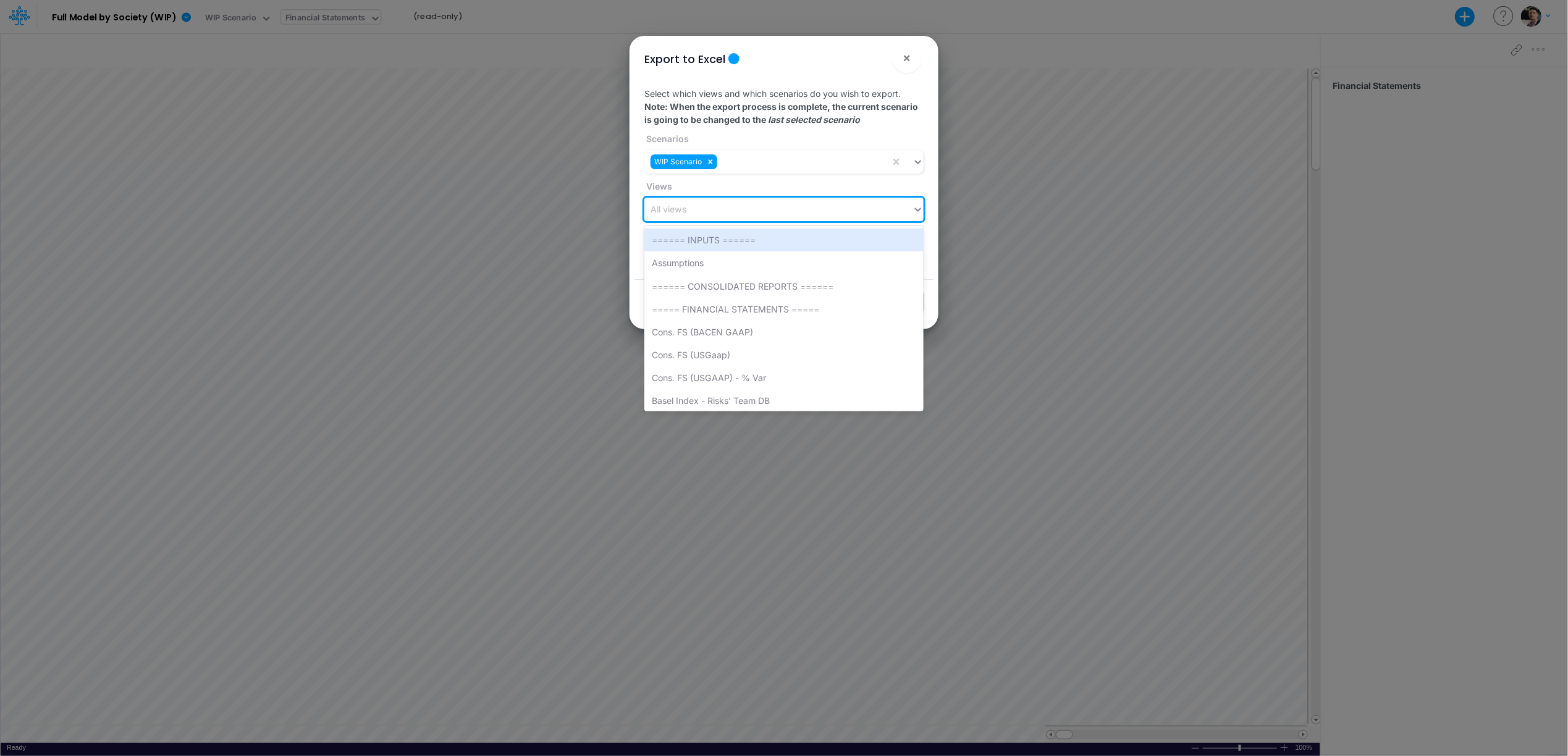
click at [698, 211] on div "All views" at bounding box center [778, 210] width 268 height 20
type input "[PERSON_NAME]"
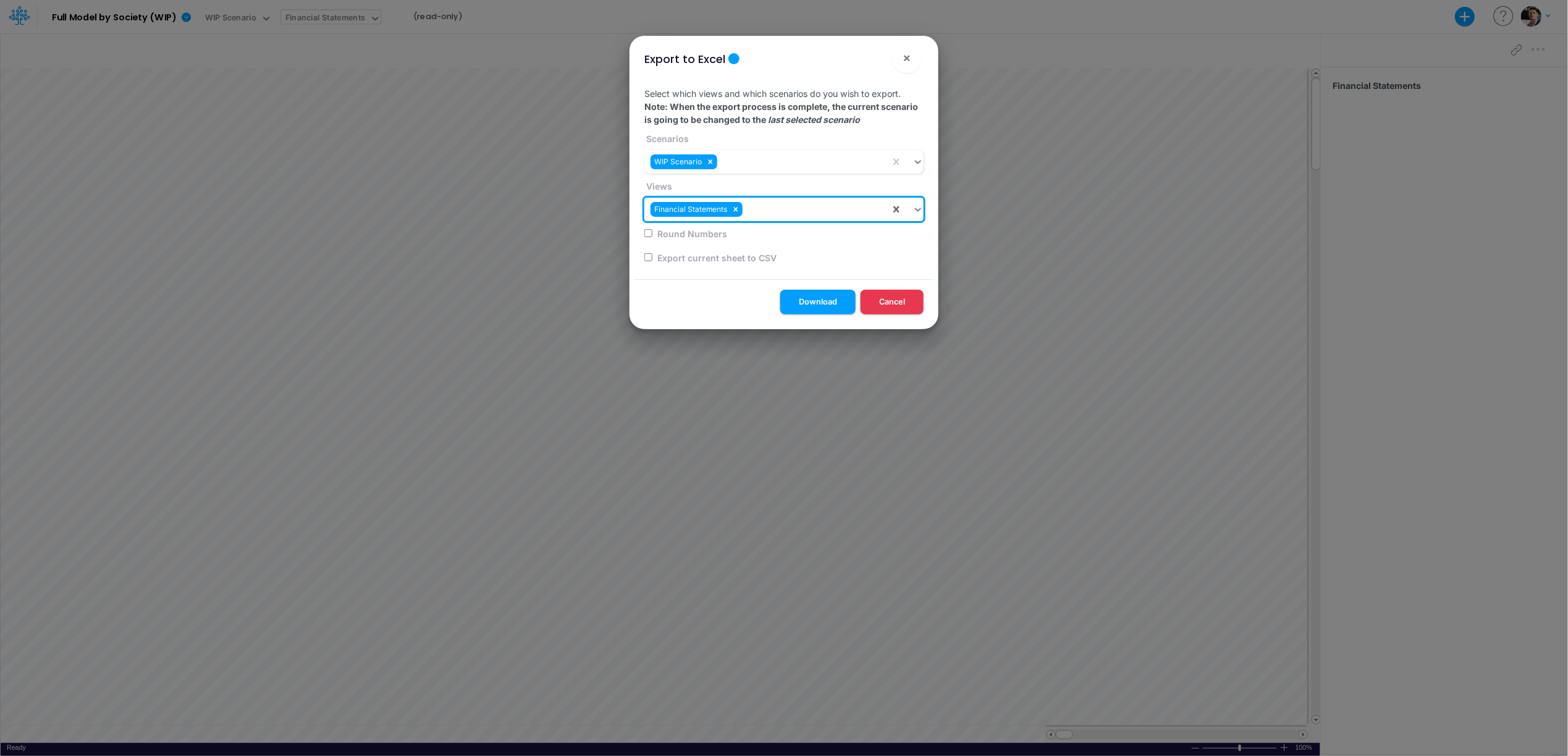
click at [843, 303] on button "Download" at bounding box center [818, 302] width 76 height 24
click at [879, 306] on button "Cancel" at bounding box center [892, 302] width 63 height 24
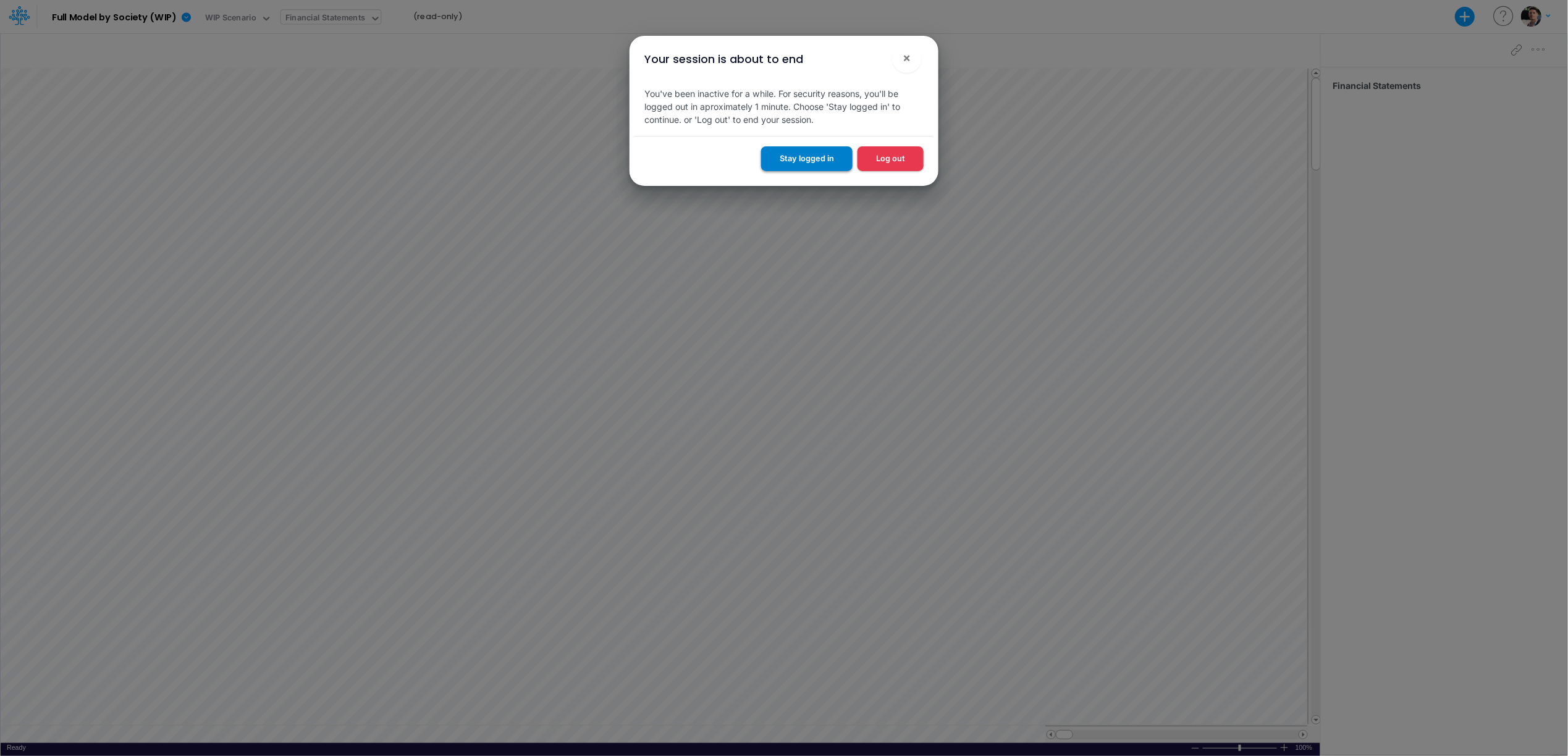
click at [812, 156] on button "Stay logged in" at bounding box center [807, 158] width 92 height 24
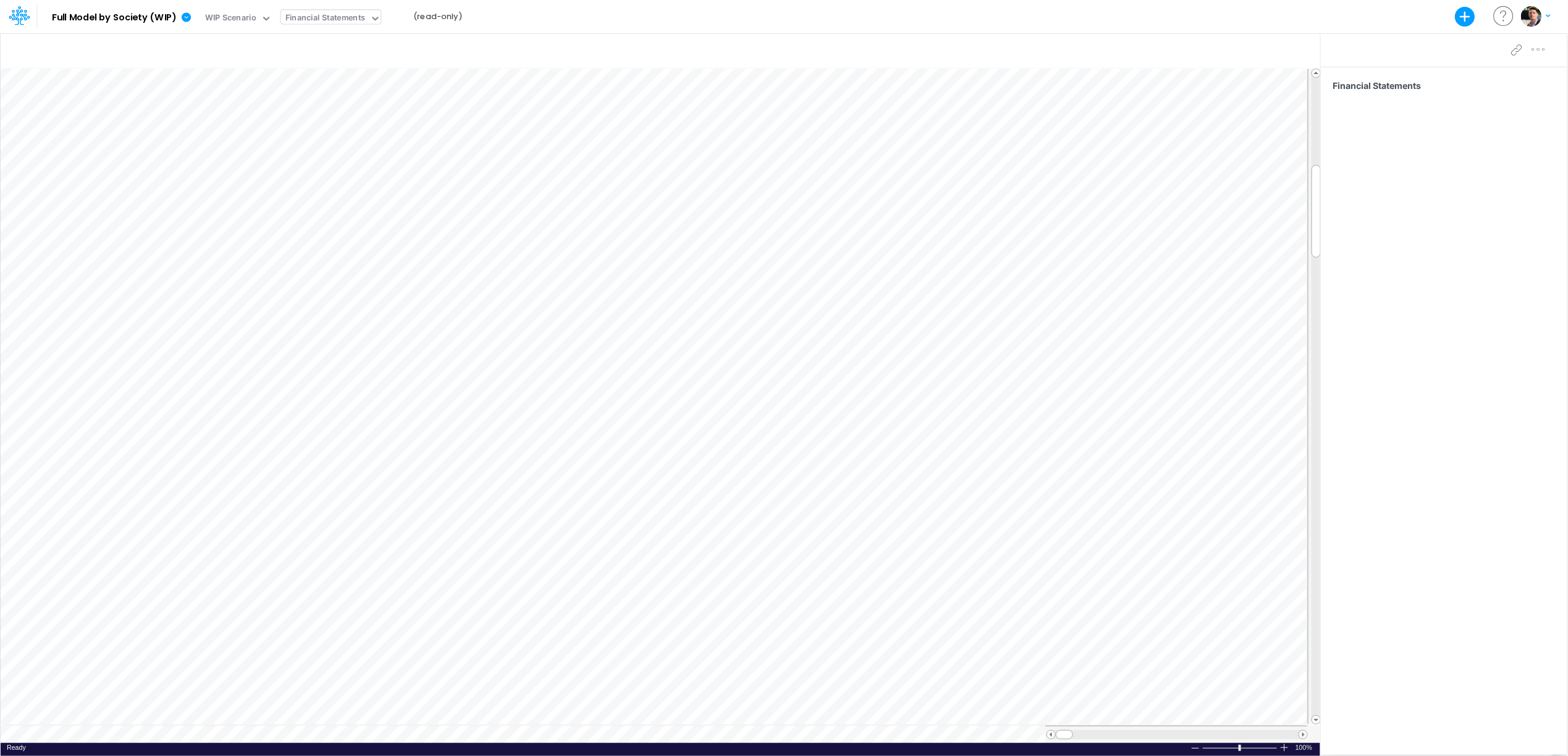
scroll to position [0, 1]
